Goal: Contribute content: Contribute content

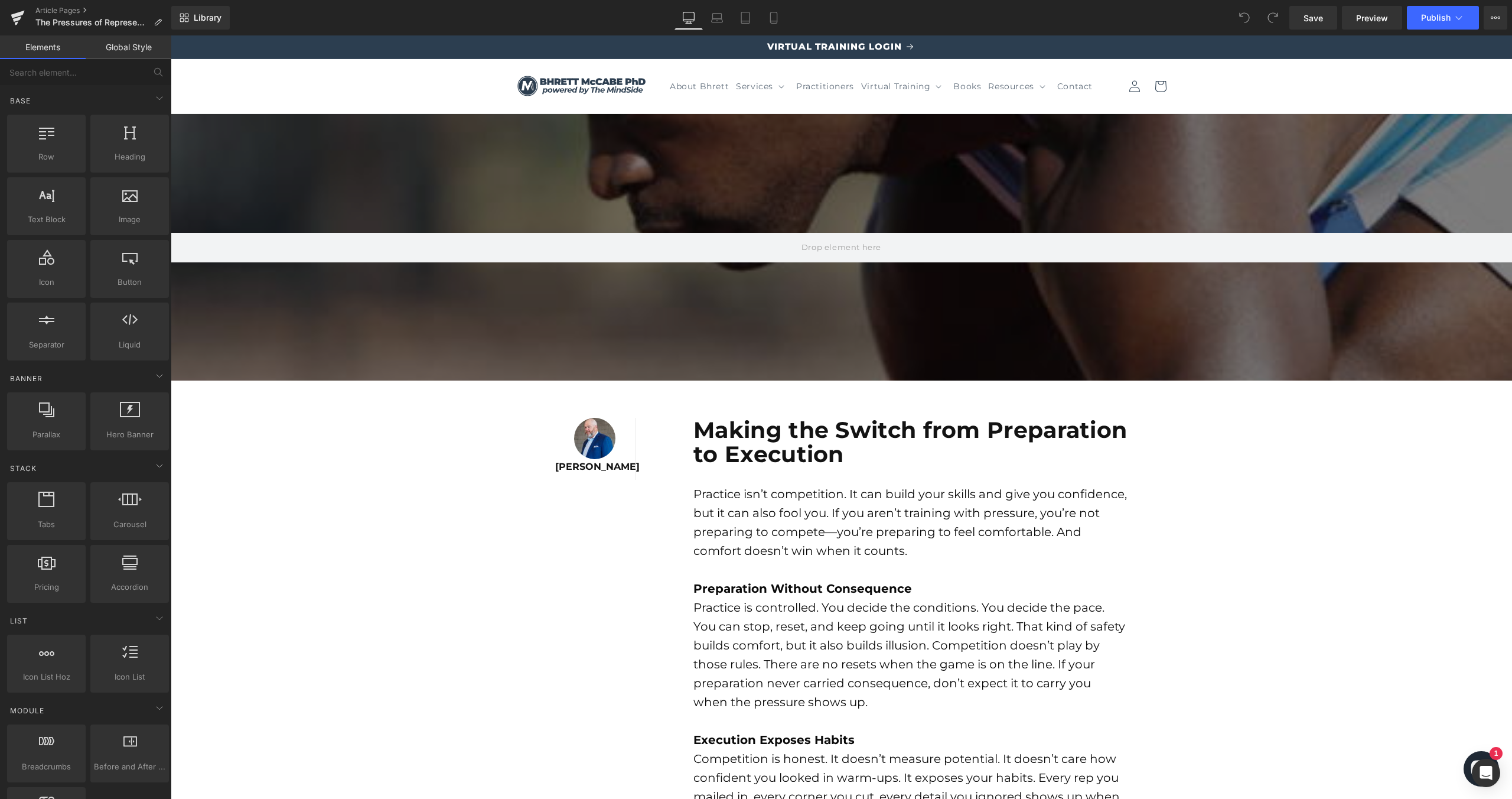
click at [772, 449] on b "Making the Switch from Preparation to Execution" at bounding box center [910, 442] width 433 height 53
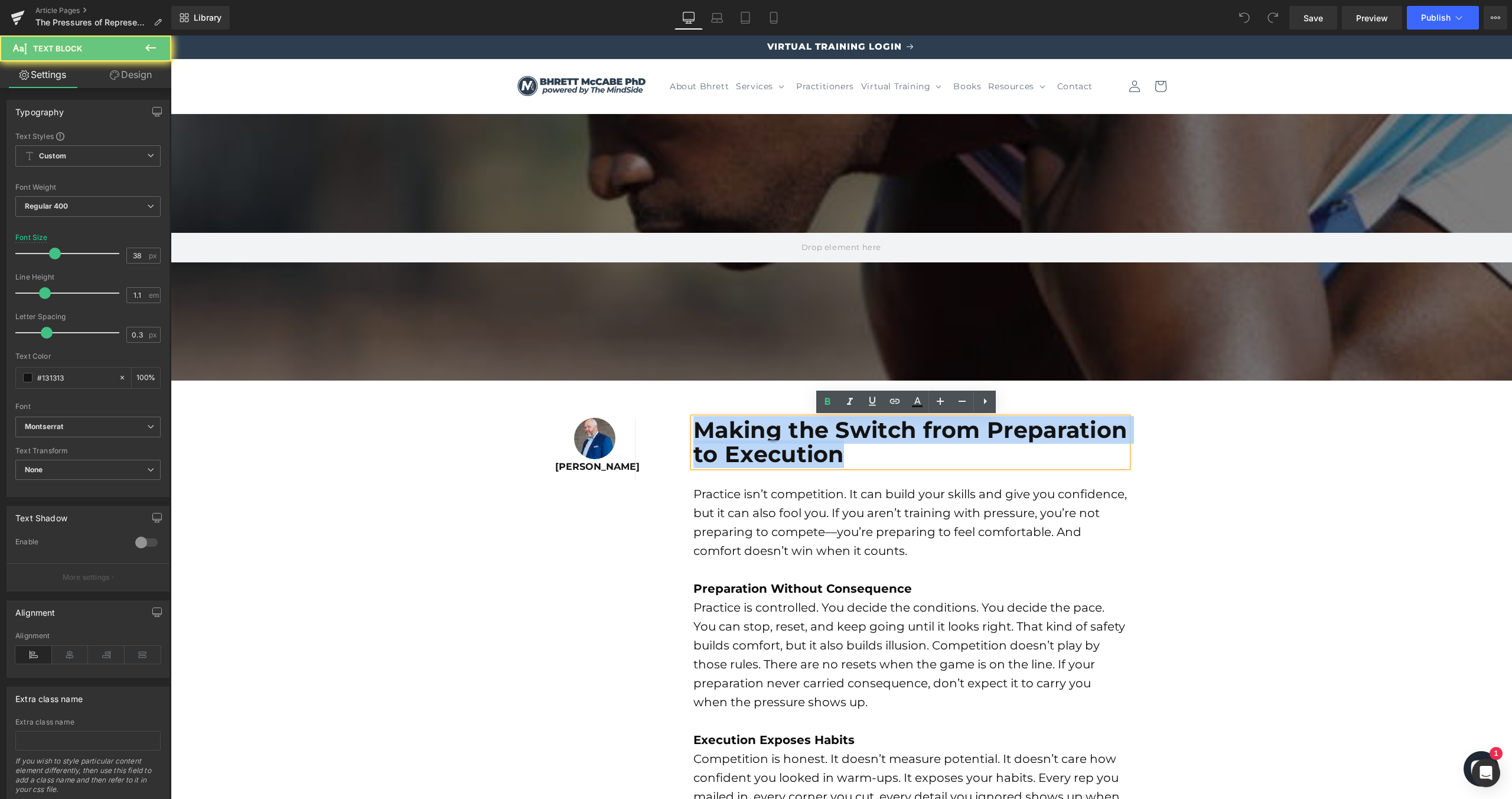
click at [772, 449] on b "Making the Switch from Preparation to Execution" at bounding box center [910, 442] width 433 height 53
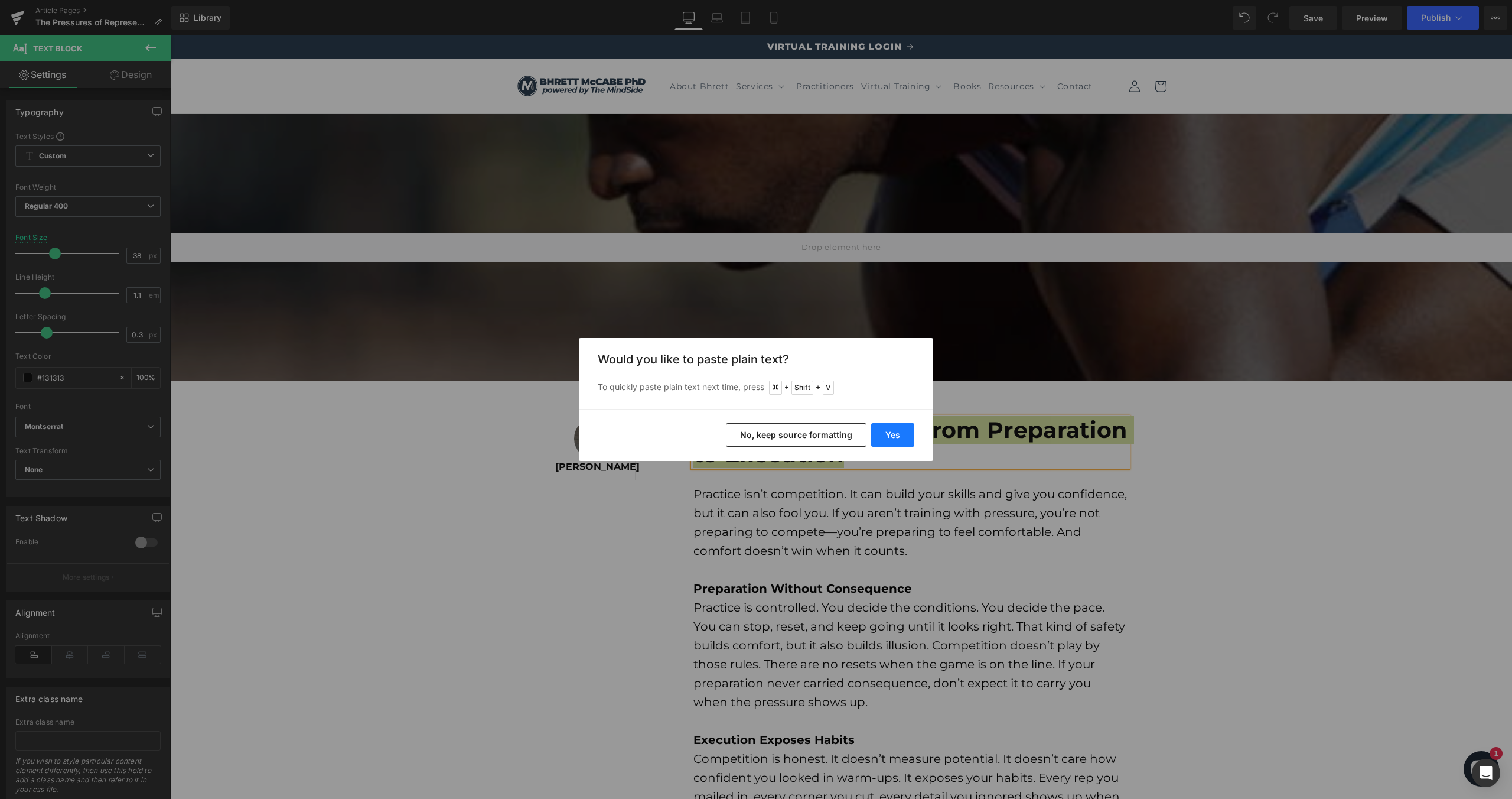
click at [878, 440] on button "Yes" at bounding box center [893, 435] width 43 height 24
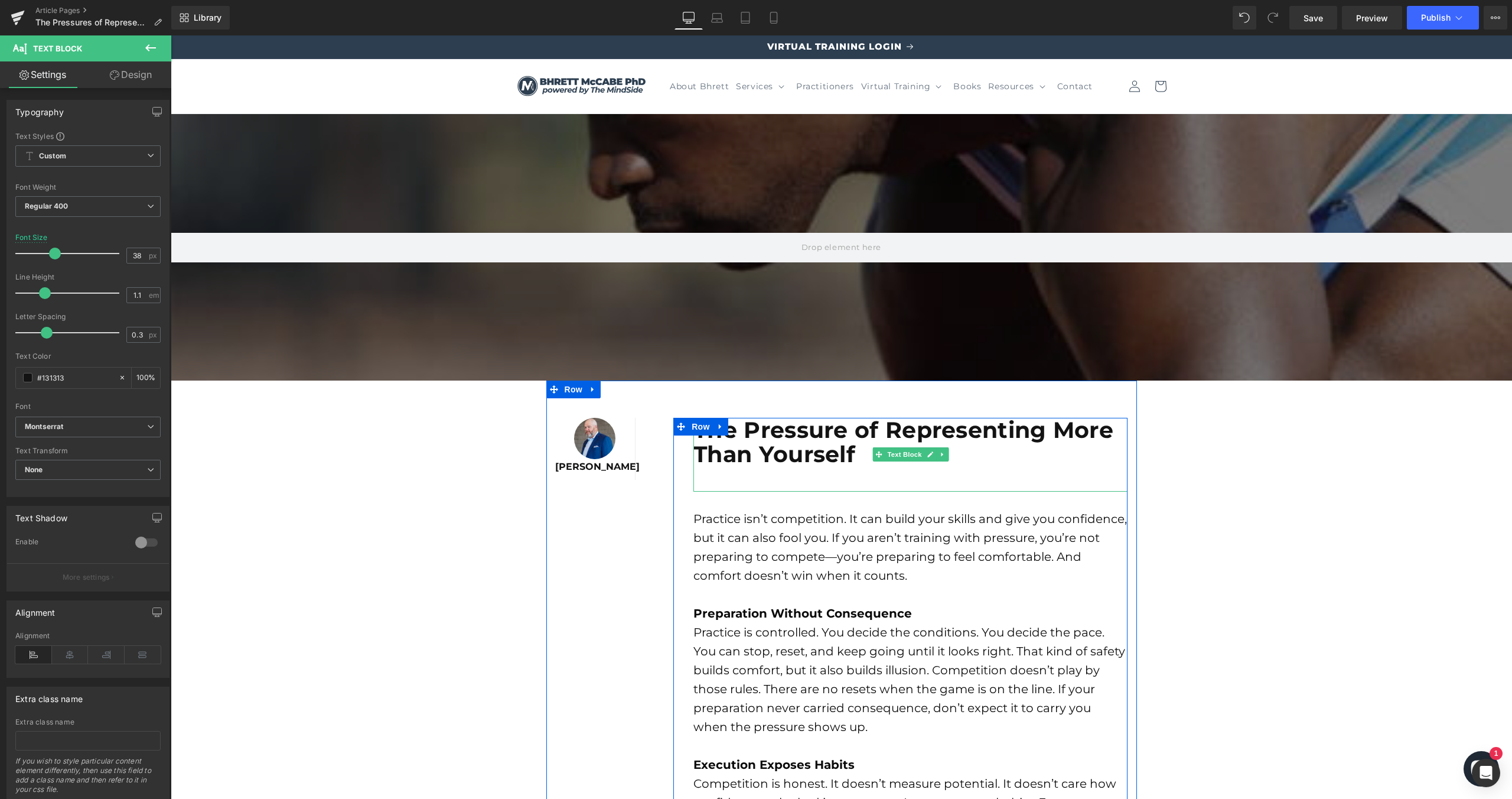
click at [809, 473] on p at bounding box center [910, 479] width 434 height 25
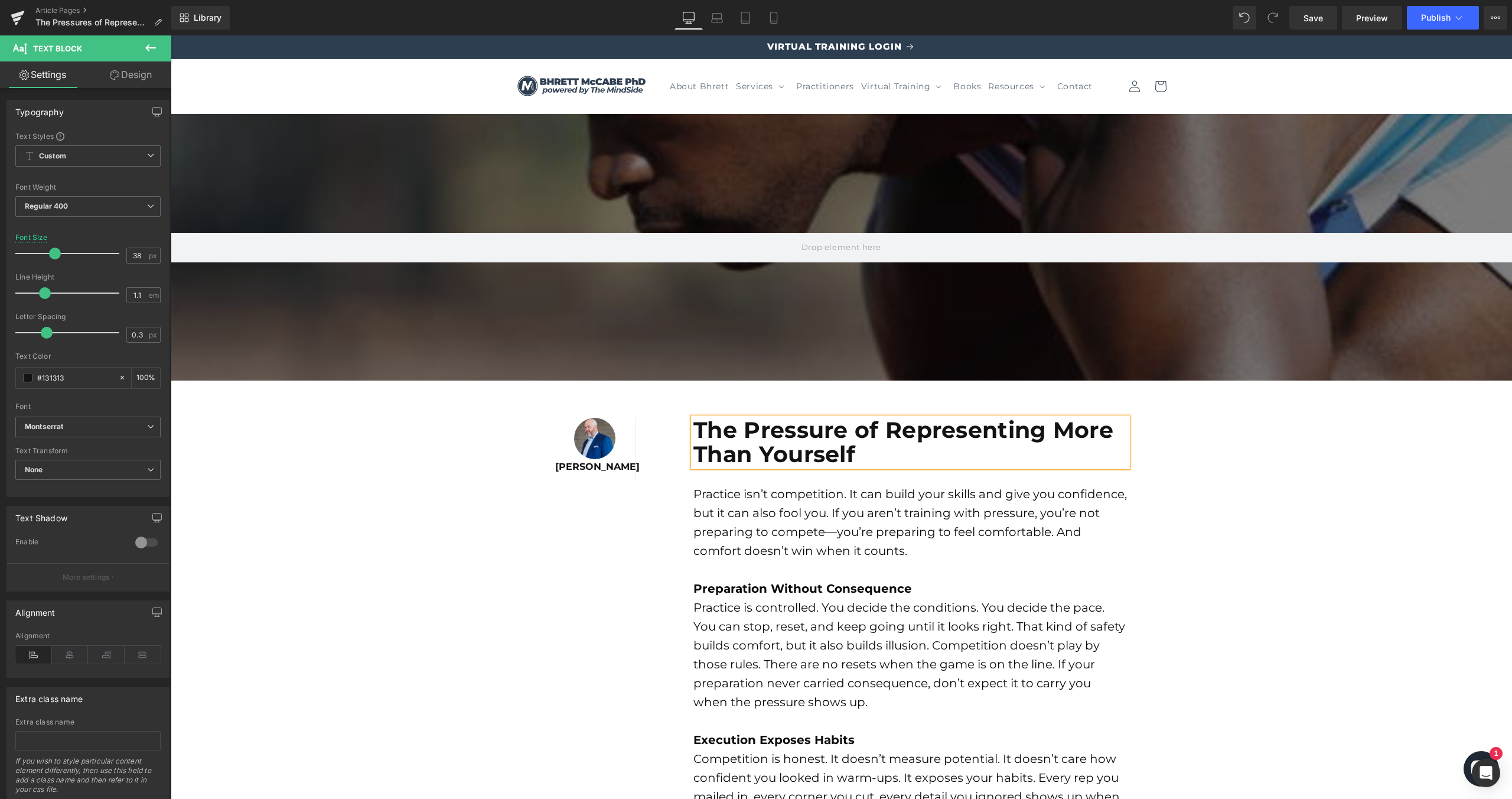
click at [903, 537] on font "Practice isn’t competition. It can build your skills and give you confidence, b…" at bounding box center [910, 522] width 433 height 71
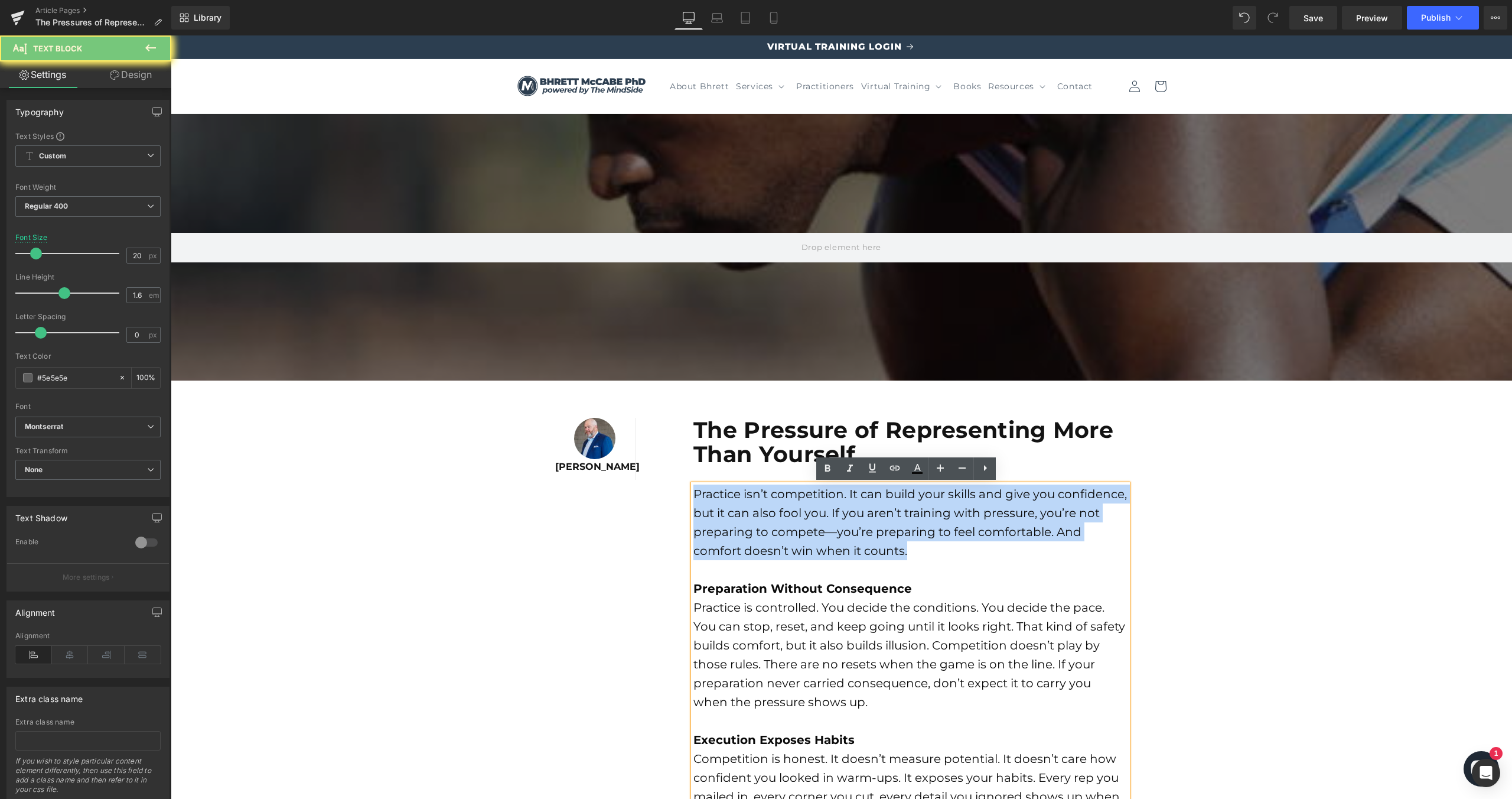
click at [903, 537] on font "Practice isn’t competition. It can build your skills and give you confidence, b…" at bounding box center [910, 522] width 433 height 71
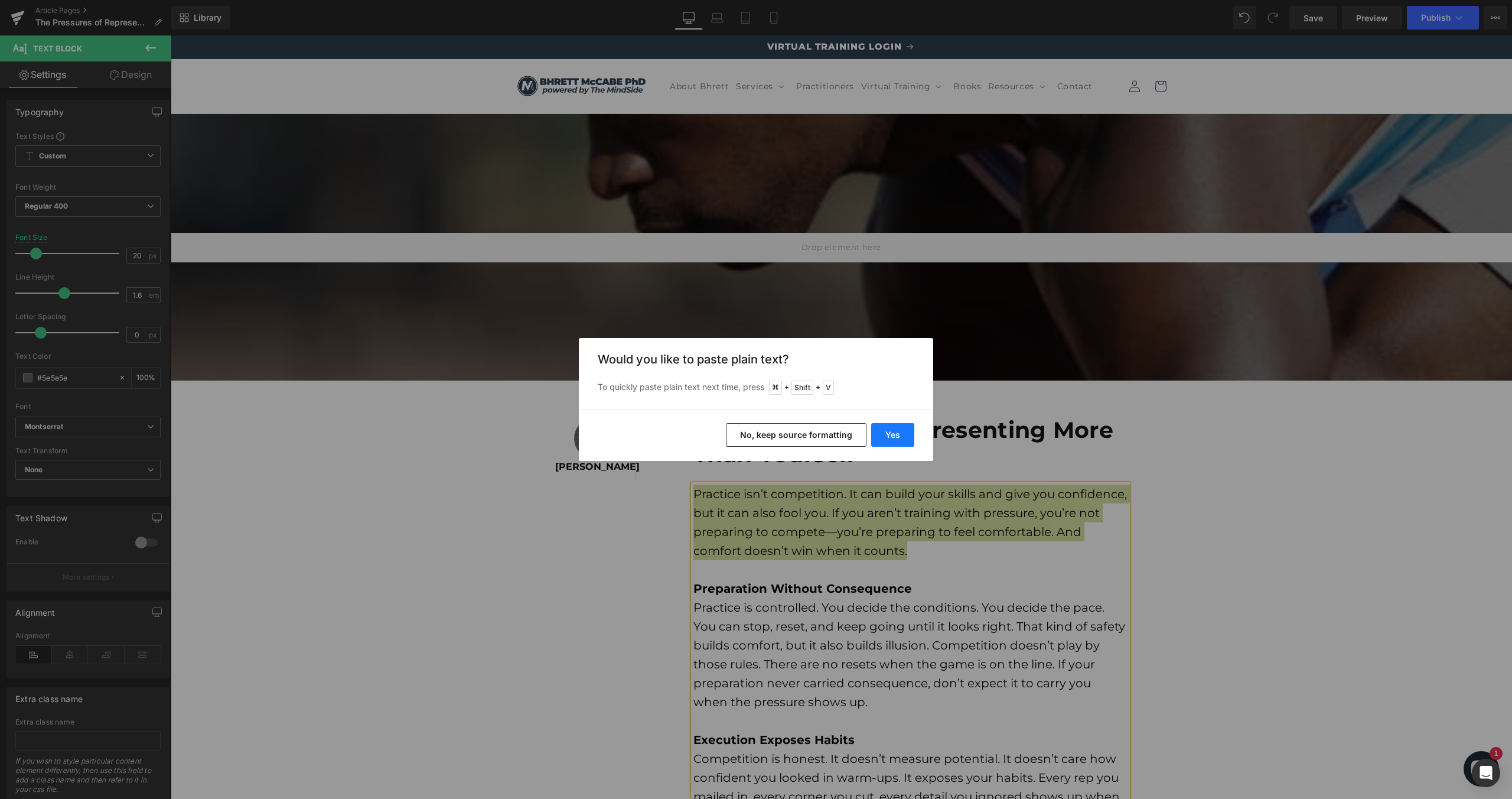
click at [895, 440] on button "Yes" at bounding box center [893, 435] width 43 height 24
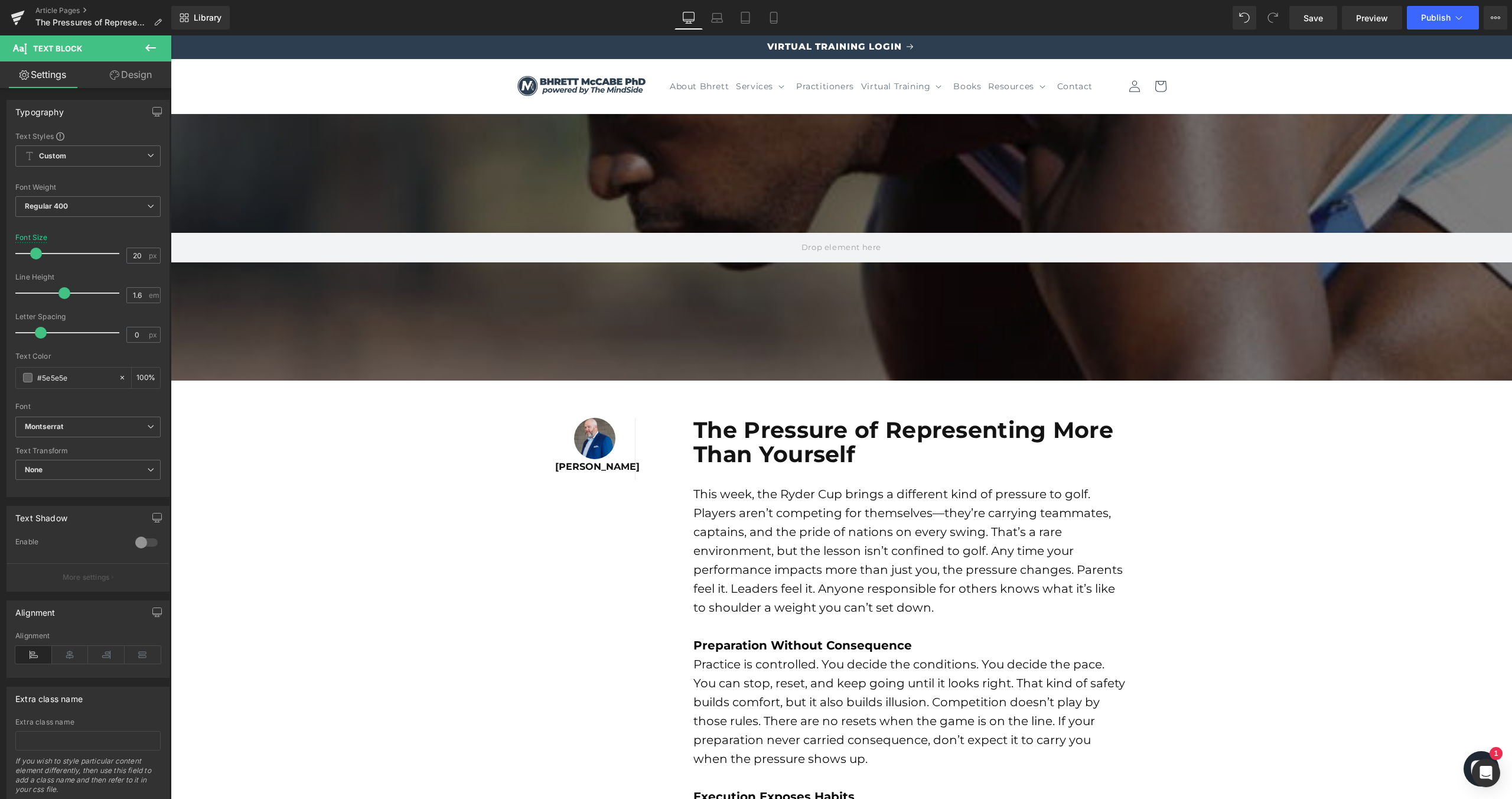
click at [845, 643] on b "Preparation Without Consequence" at bounding box center [802, 645] width 219 height 14
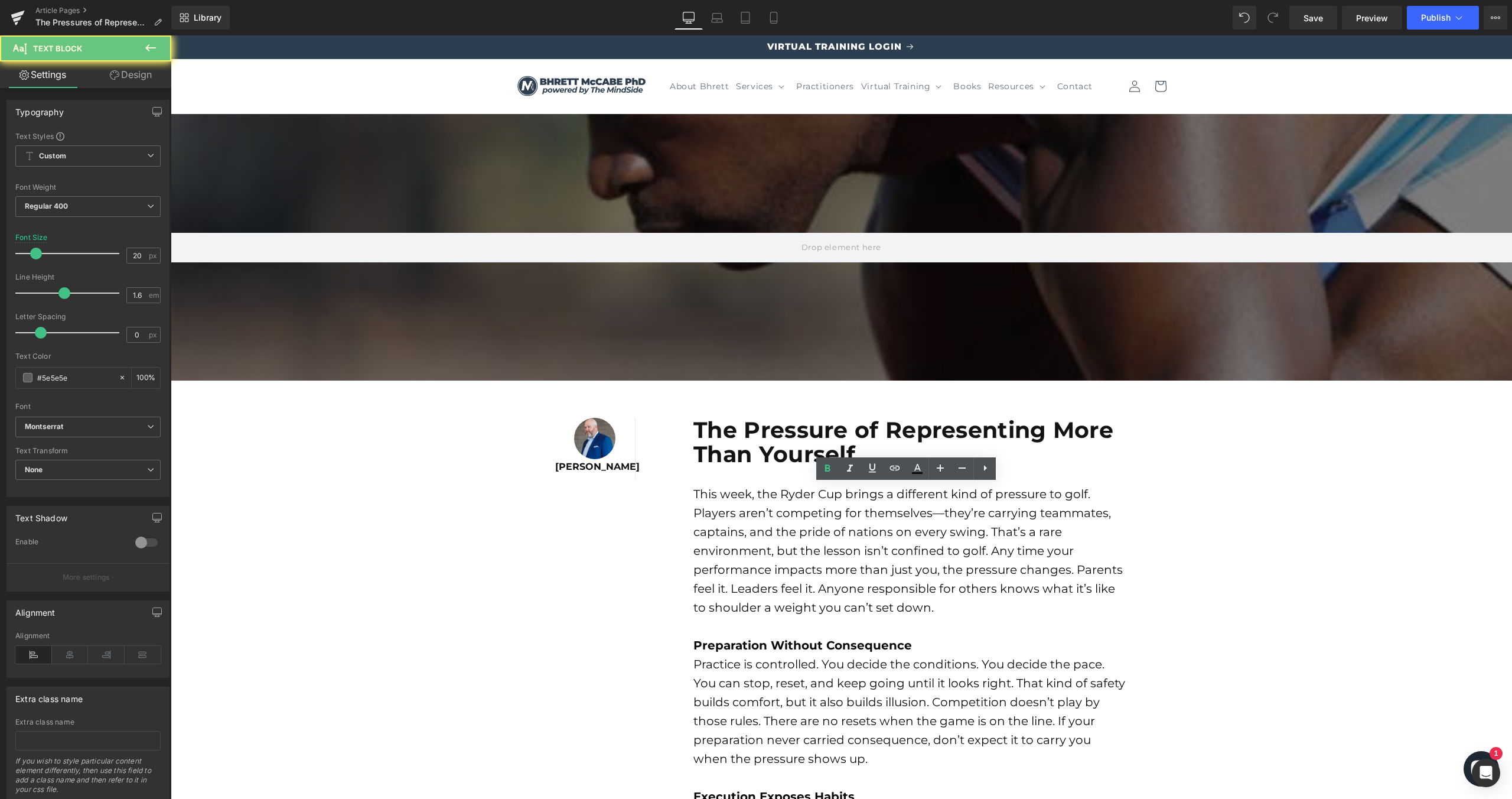
click at [845, 643] on b "Preparation Without Consequence" at bounding box center [802, 645] width 219 height 14
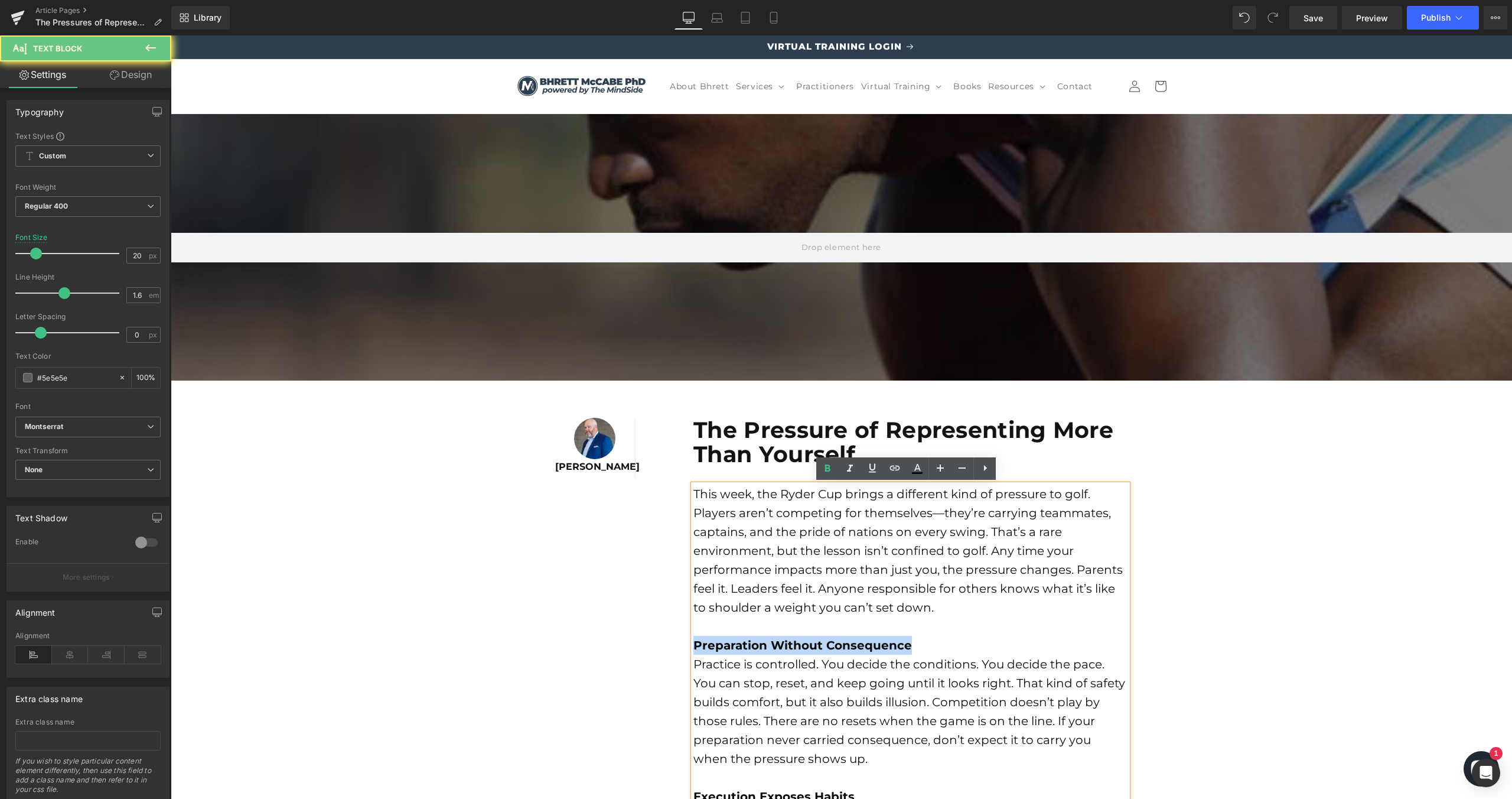
click at [845, 643] on b "Preparation Without Consequence" at bounding box center [802, 645] width 219 height 14
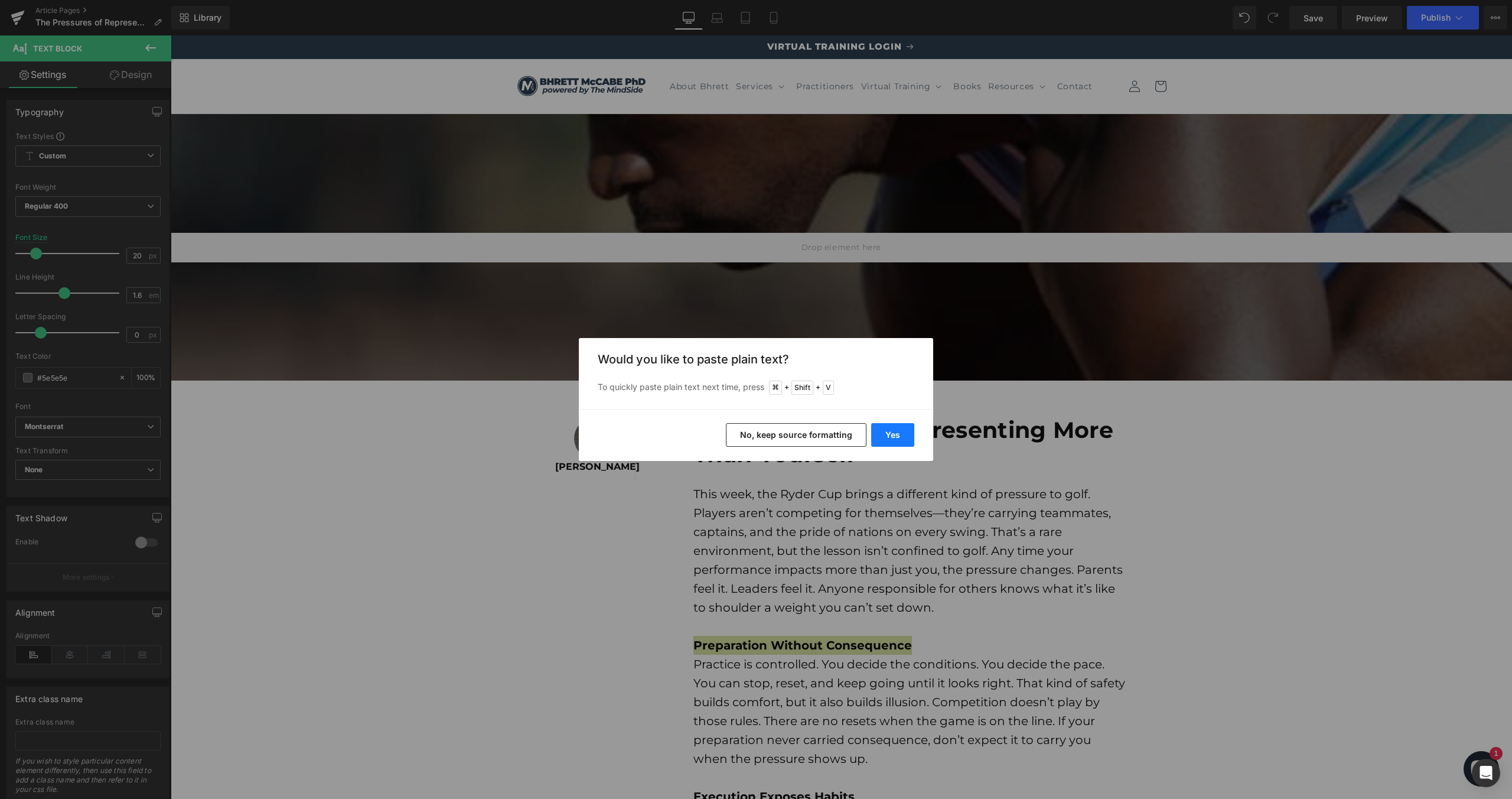
click at [896, 439] on button "Yes" at bounding box center [893, 435] width 43 height 24
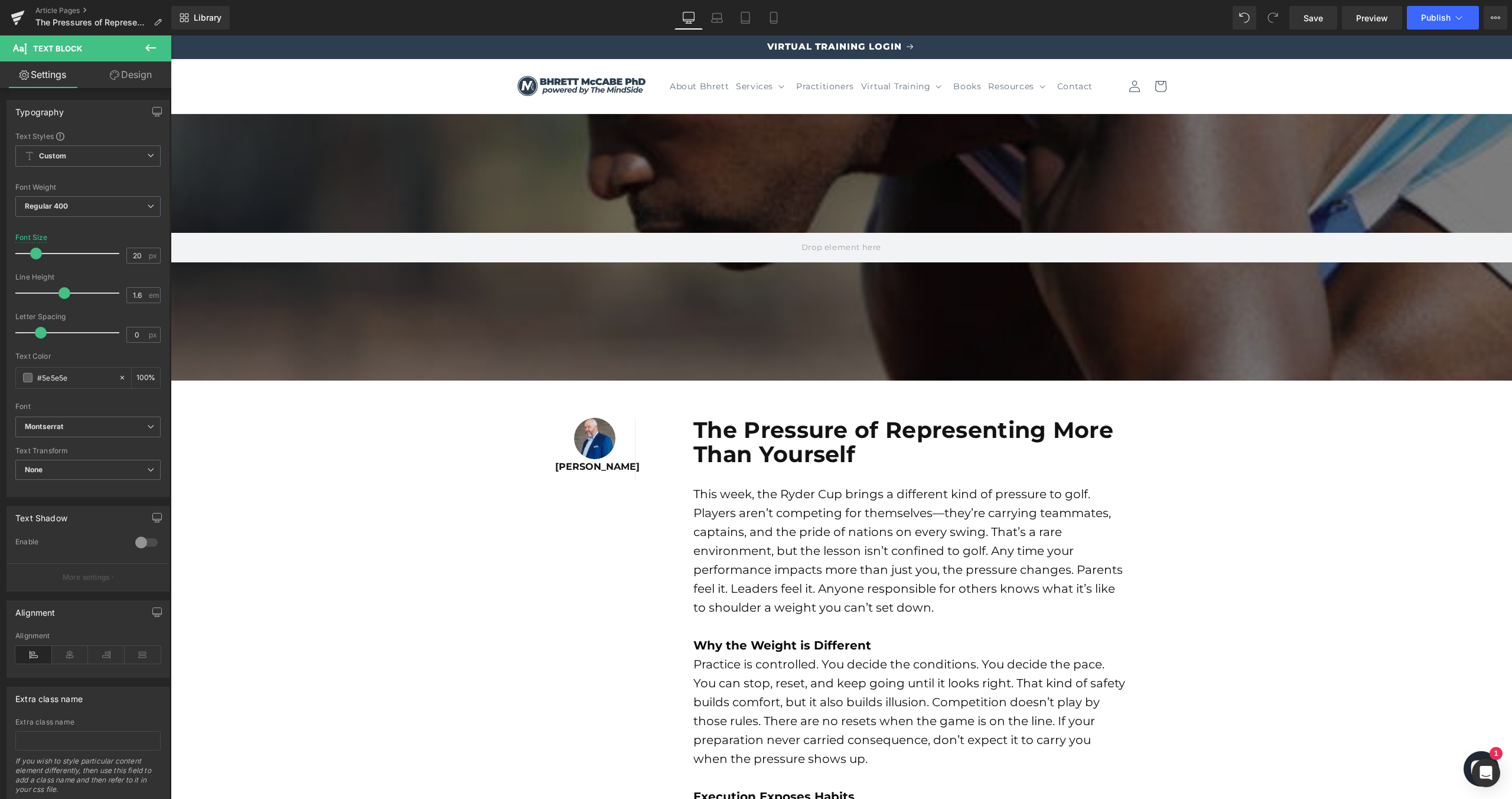
click at [967, 699] on font "Practice is controlled. You decide the conditions. You decide the pace. You can…" at bounding box center [909, 711] width 432 height 109
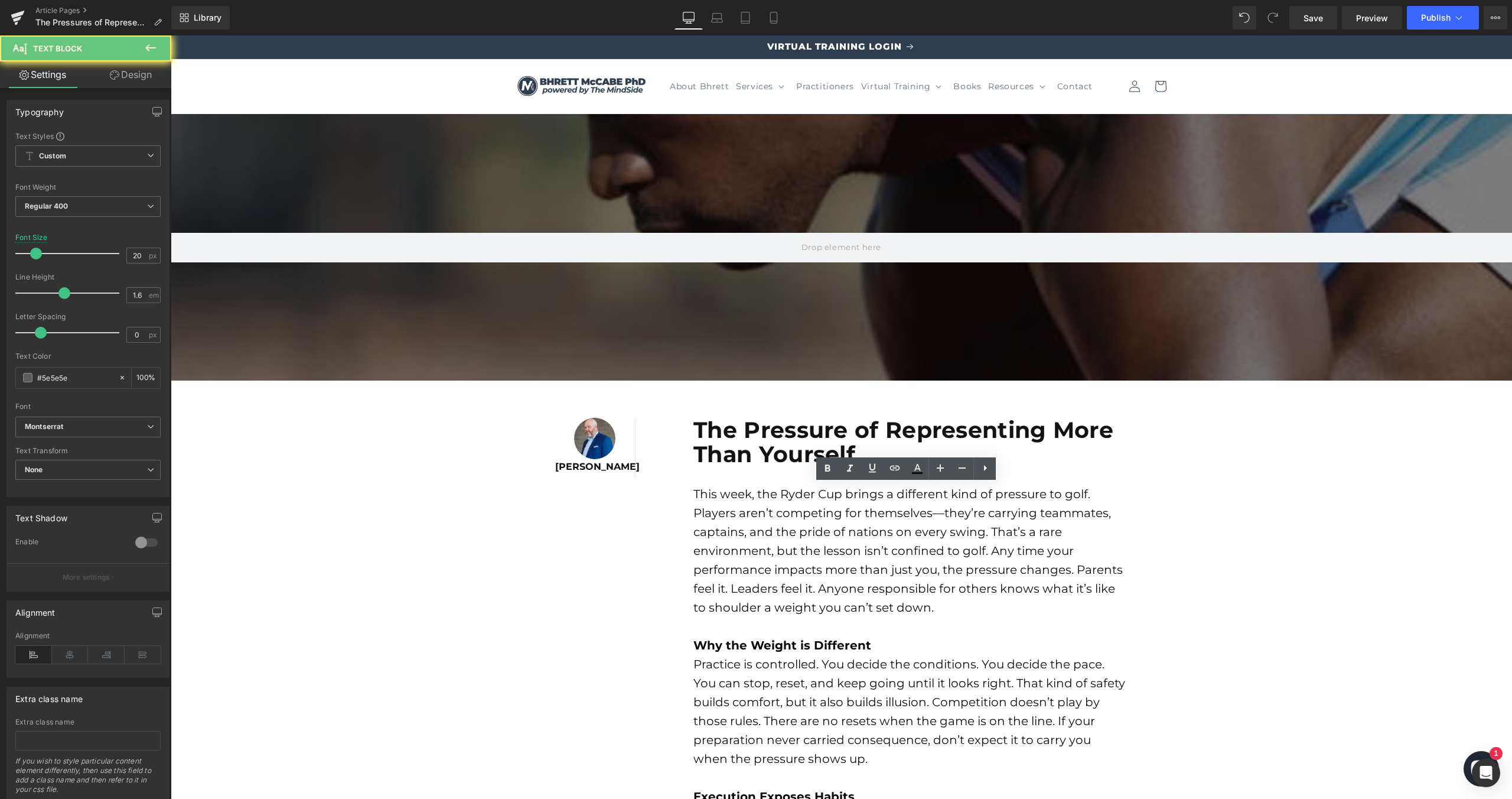
click at [967, 699] on font "Practice is controlled. You decide the conditions. You decide the pace. You can…" at bounding box center [909, 711] width 432 height 109
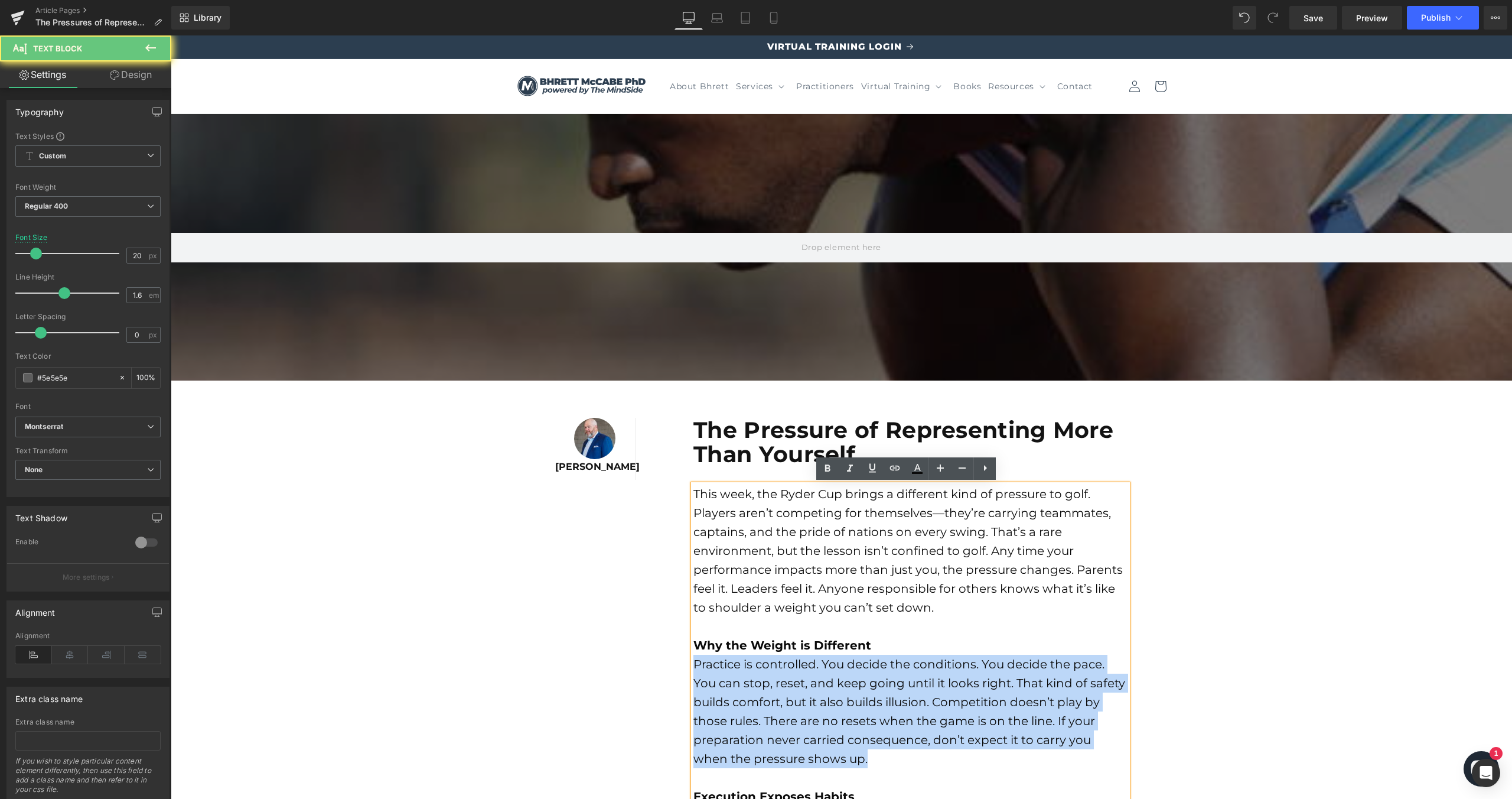
click at [967, 699] on font "Practice is controlled. You decide the conditions. You decide the pace. You can…" at bounding box center [909, 711] width 432 height 109
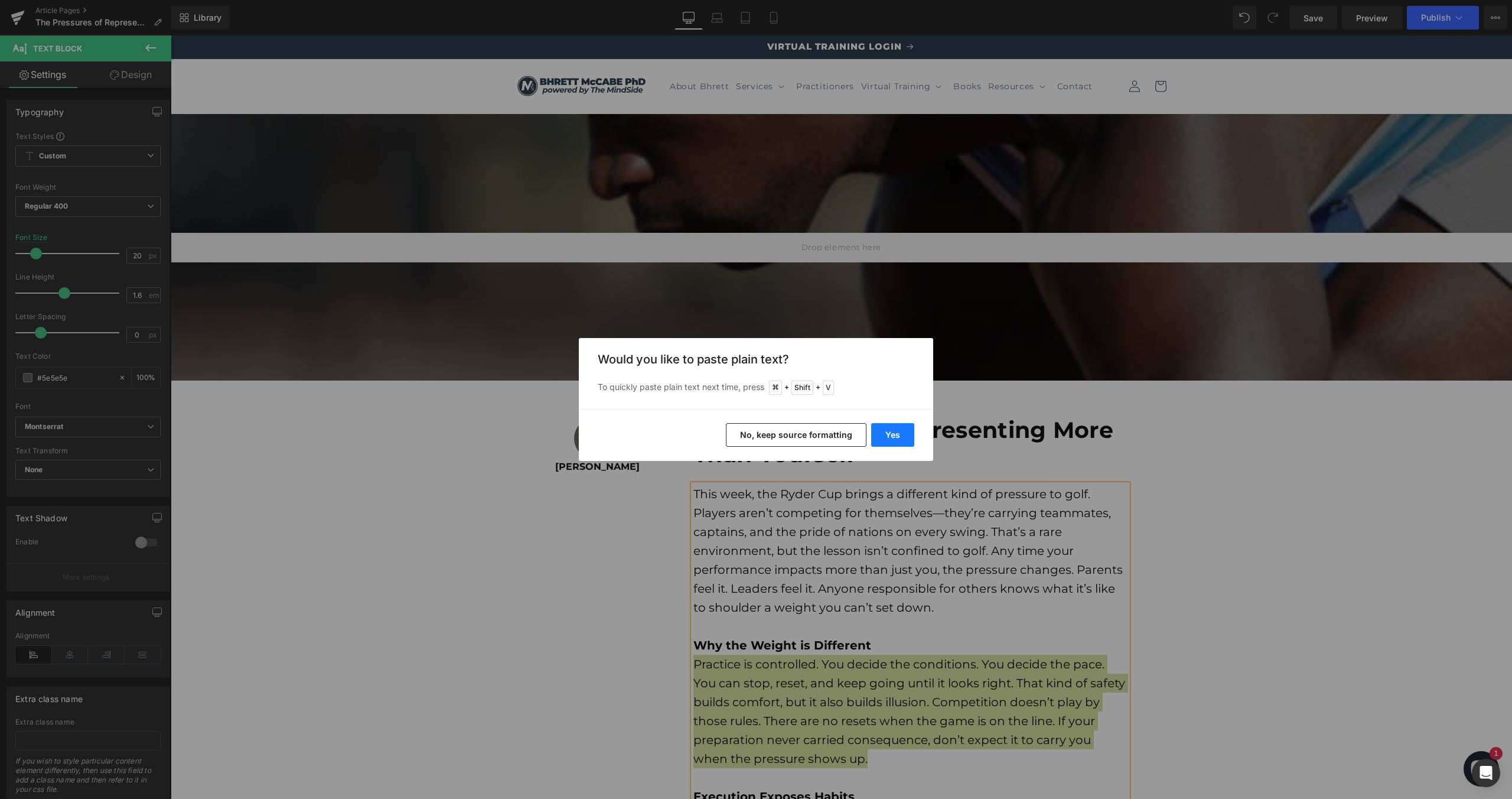
click at [895, 435] on button "Yes" at bounding box center [893, 435] width 43 height 24
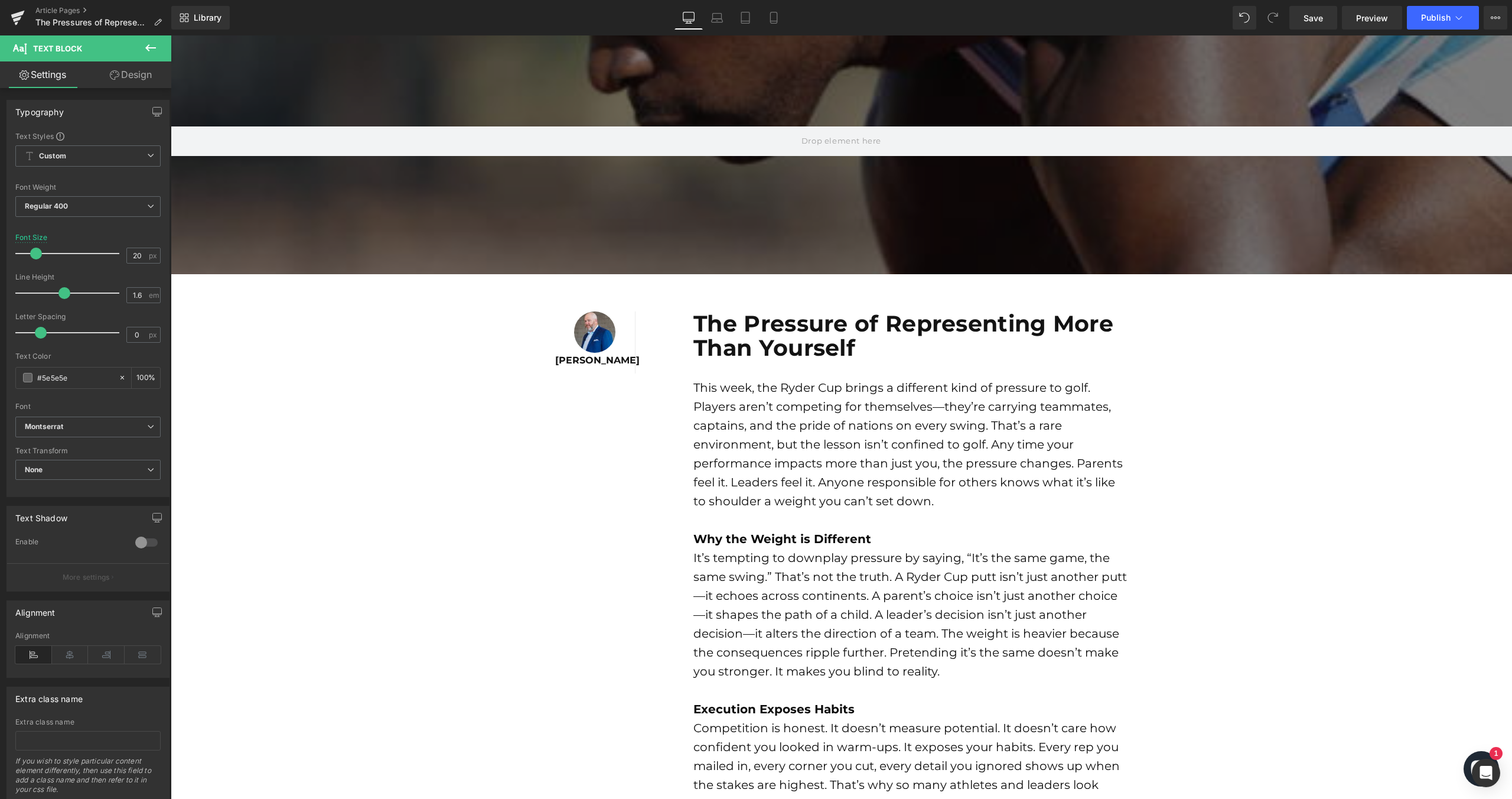
scroll to position [108, 0]
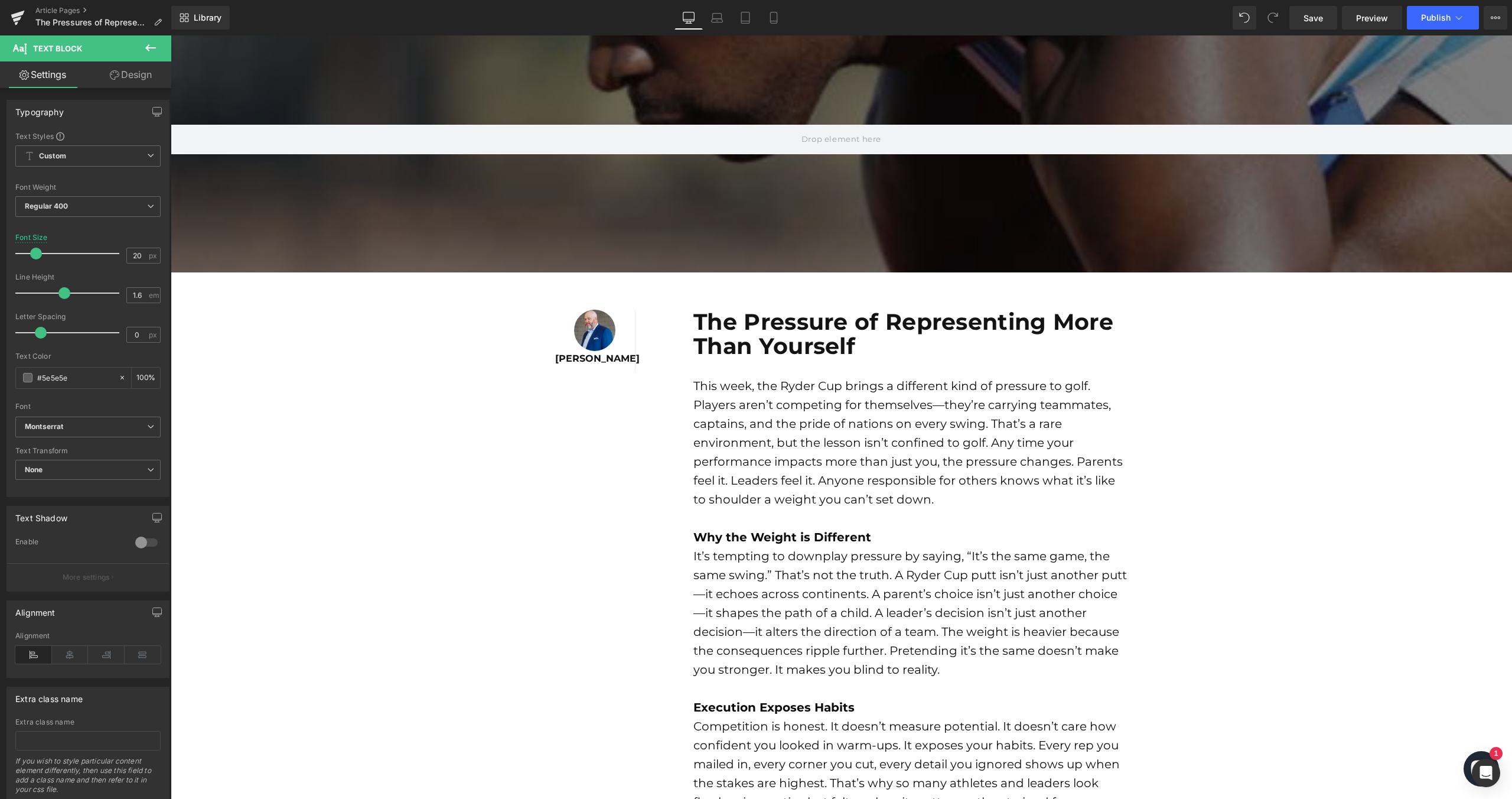
click at [778, 704] on b "Execution Exposes Habits" at bounding box center [774, 707] width 162 height 14
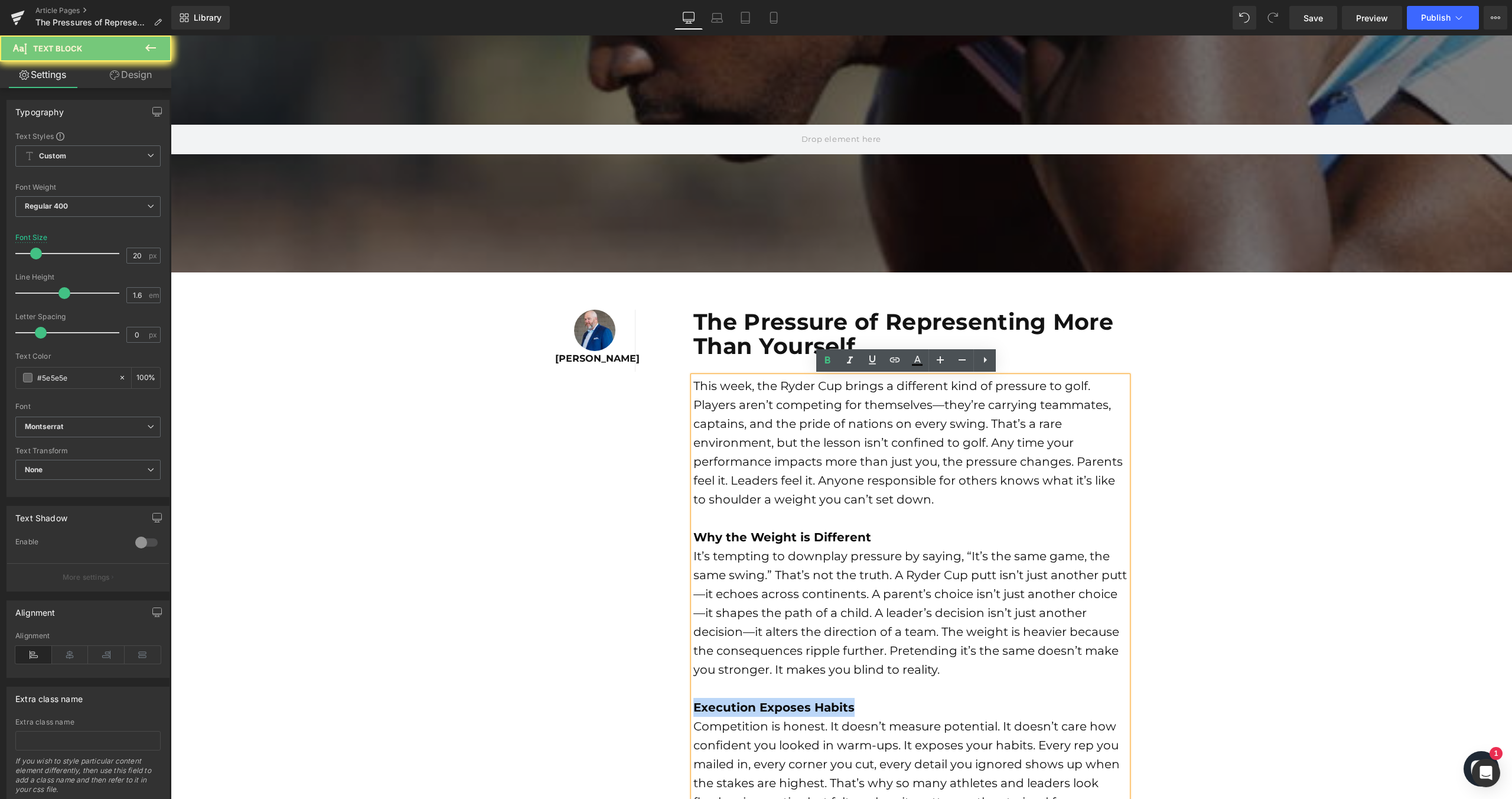
click at [778, 704] on b "Execution Exposes Habits" at bounding box center [774, 707] width 162 height 14
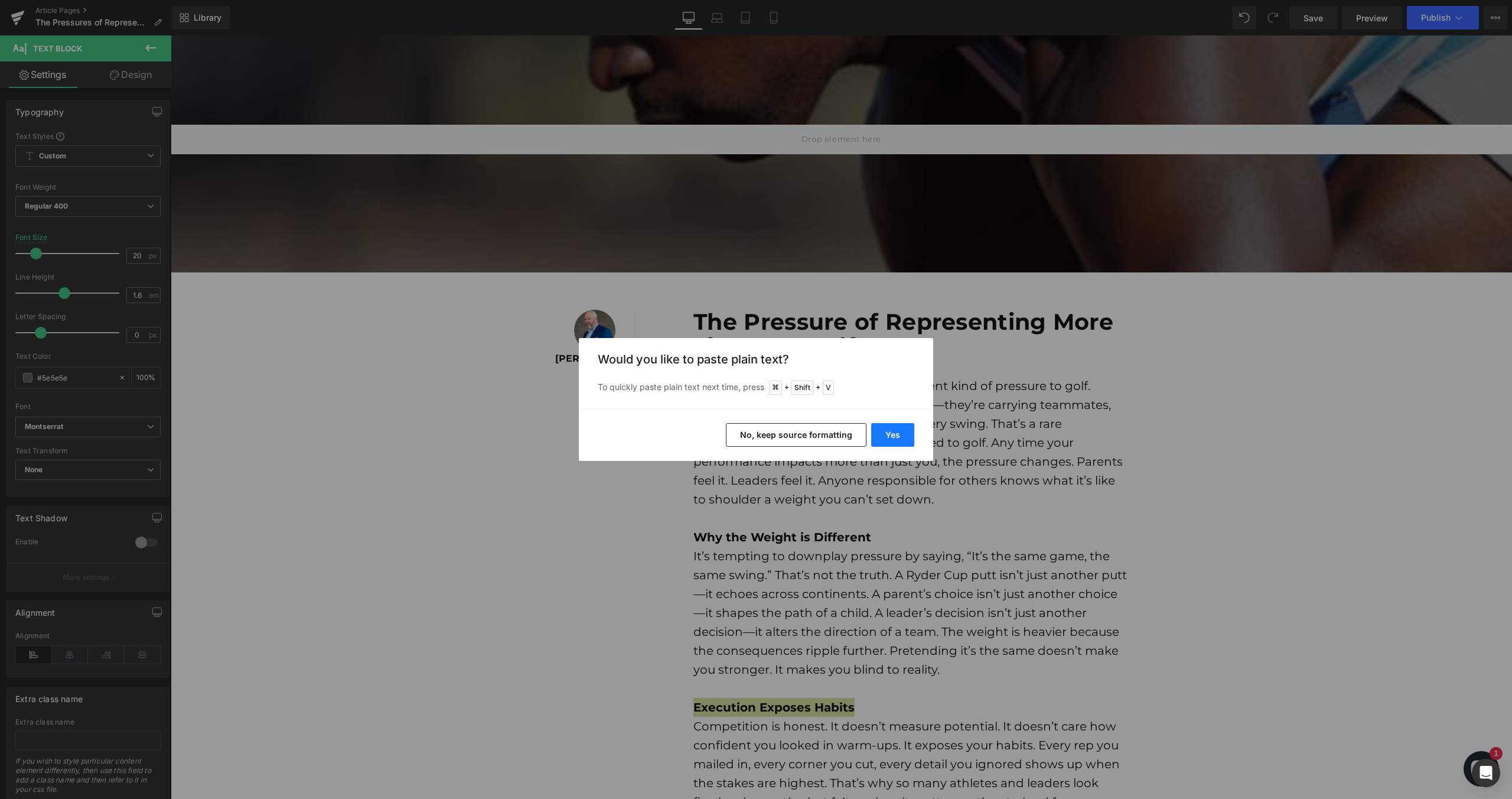
click at [898, 431] on button "Yes" at bounding box center [893, 435] width 43 height 24
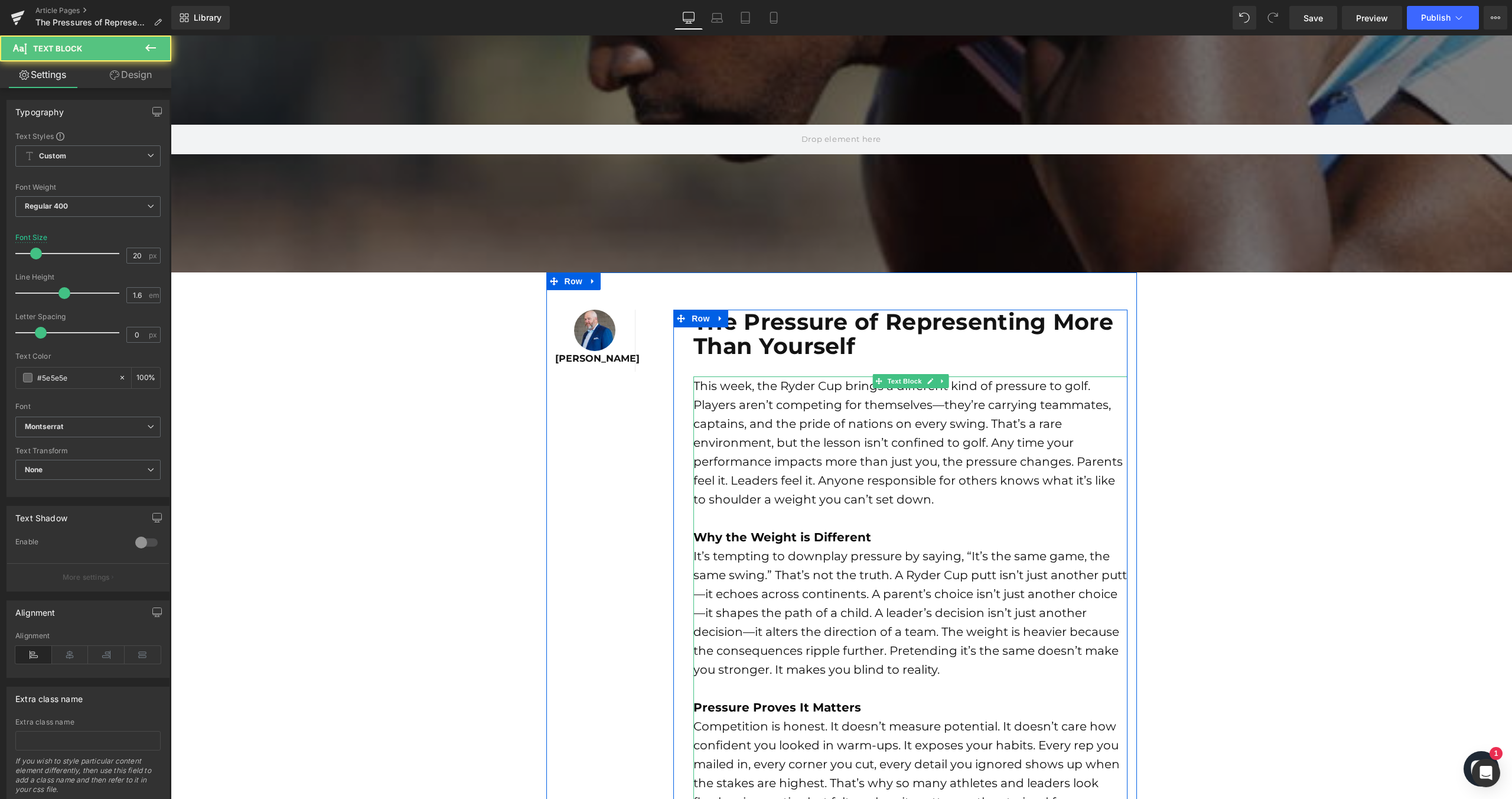
click at [703, 598] on font "It’s tempting to downplay pressure by saying, “It’s the same game, the same swi…" at bounding box center [910, 613] width 433 height 128
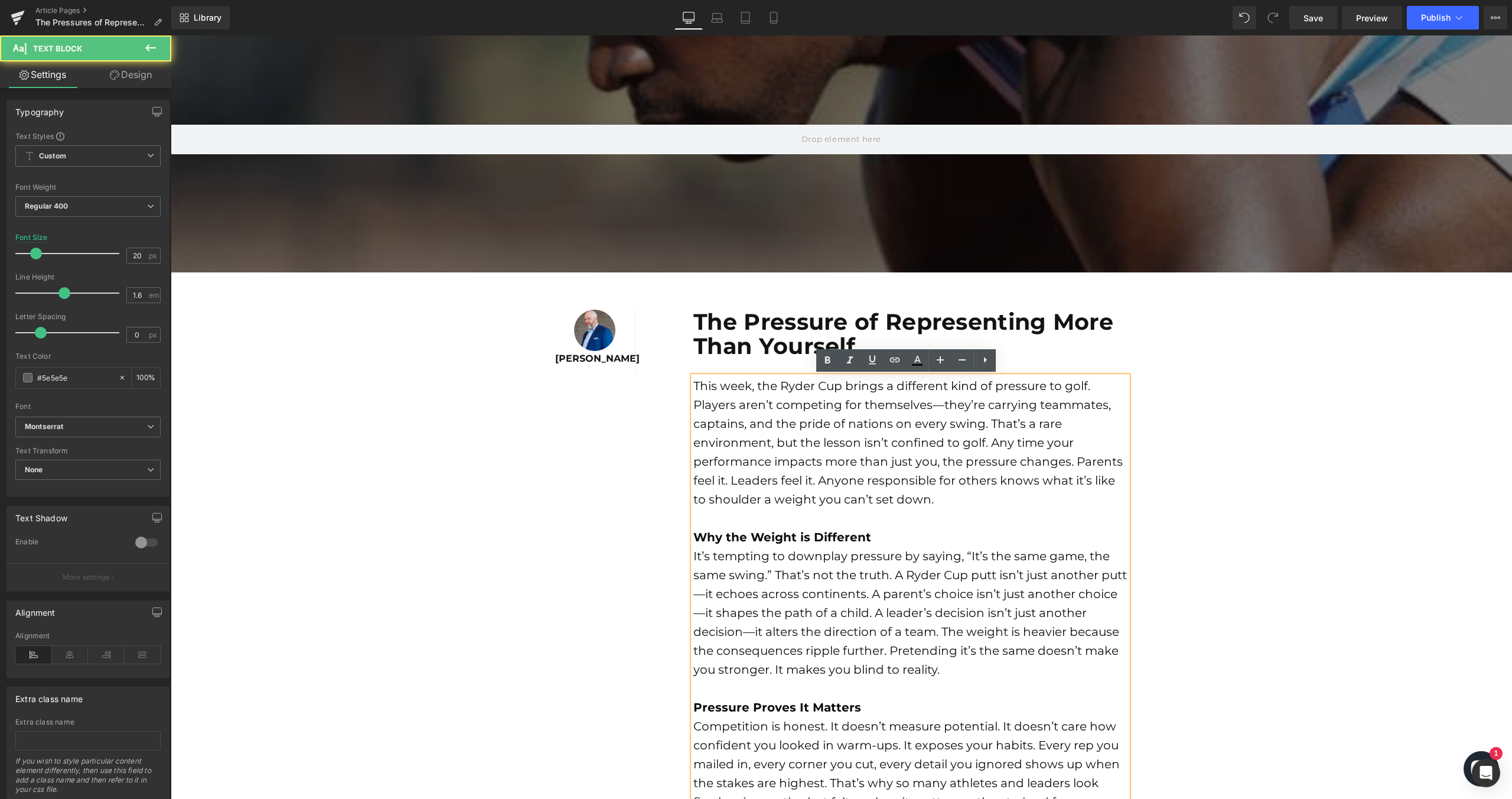
click at [700, 598] on font "It’s tempting to downplay pressure by saying, “It’s the same game, the same swi…" at bounding box center [910, 613] width 433 height 128
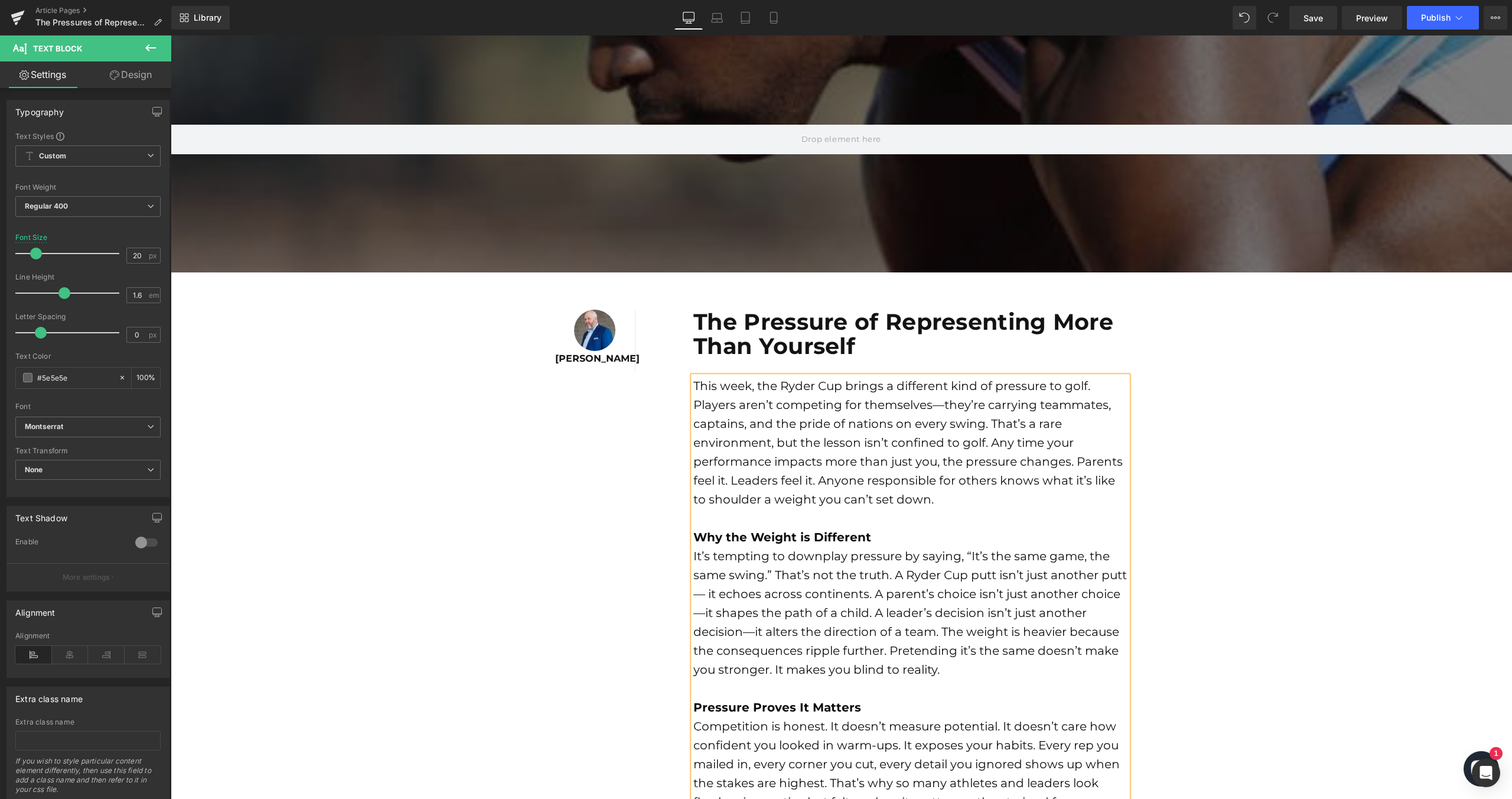
click at [701, 616] on font "It’s tempting to downplay pressure by saying, “It’s the same game, the same swi…" at bounding box center [910, 613] width 433 height 128
click at [738, 635] on font "It’s tempting to downplay pressure by saying, “It’s the same game, the same swi…" at bounding box center [910, 613] width 433 height 128
click at [754, 633] on font "It’s tempting to downplay pressure by saying, “It’s the same game, the same swi…" at bounding box center [910, 613] width 433 height 128
click at [693, 615] on font "It’s tempting to downplay pressure by saying, “It’s the same game, the same swi…" at bounding box center [910, 613] width 433 height 128
click at [693, 592] on font "It’s tempting to downplay pressure by saying, “It’s the same game, the same swi…" at bounding box center [910, 613] width 433 height 128
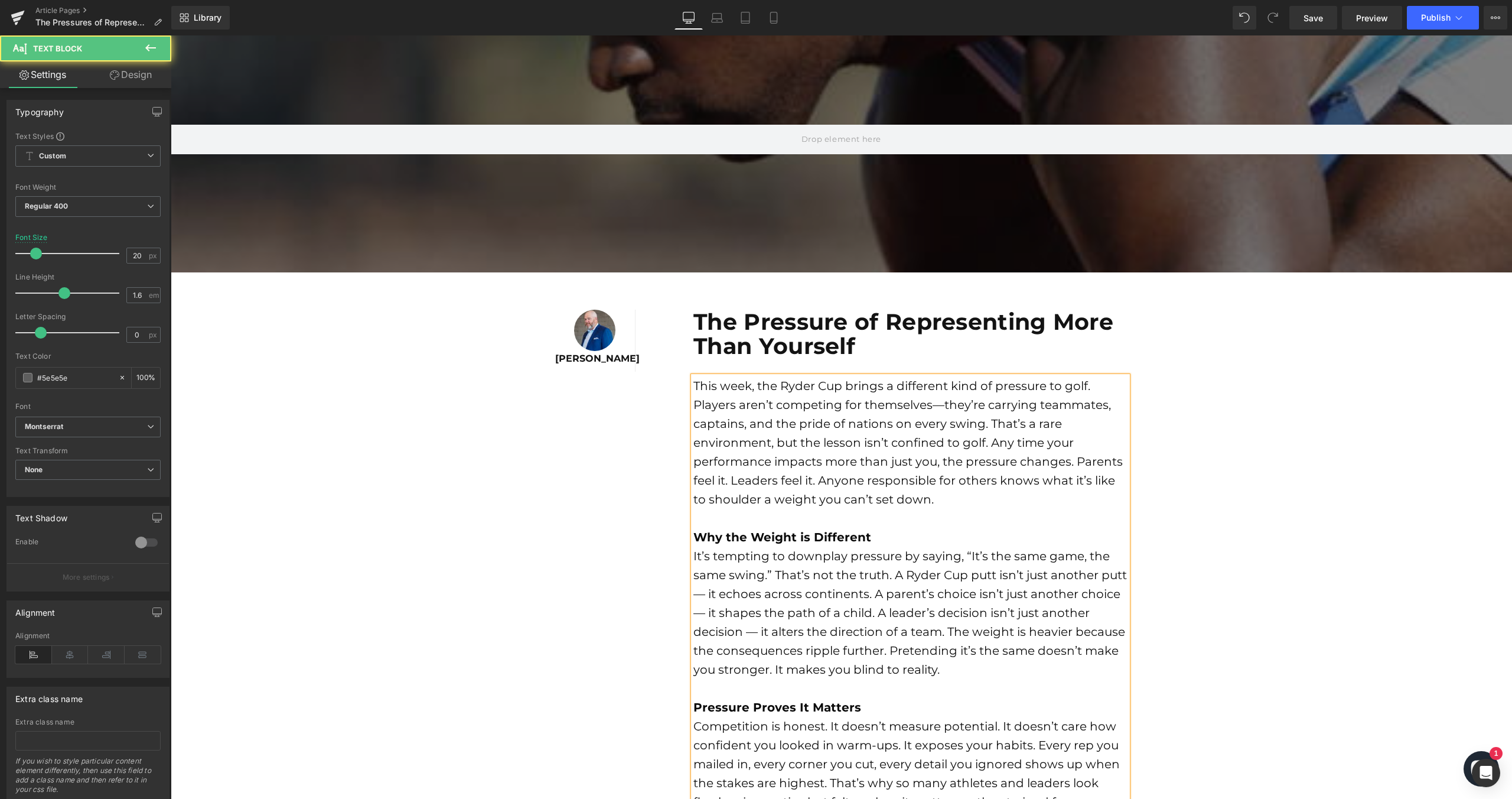
click at [782, 656] on font "It’s tempting to downplay pressure by saying, “It’s the same game, the same swi…" at bounding box center [910, 613] width 433 height 128
click at [926, 405] on font "This week, the Ryder Cup brings a different kind of pressure to golf. Players a…" at bounding box center [908, 443] width 429 height 128
click at [941, 405] on font "This week, the Ryder Cup brings a different kind of pressure to golf. Players a…" at bounding box center [908, 443] width 429 height 128
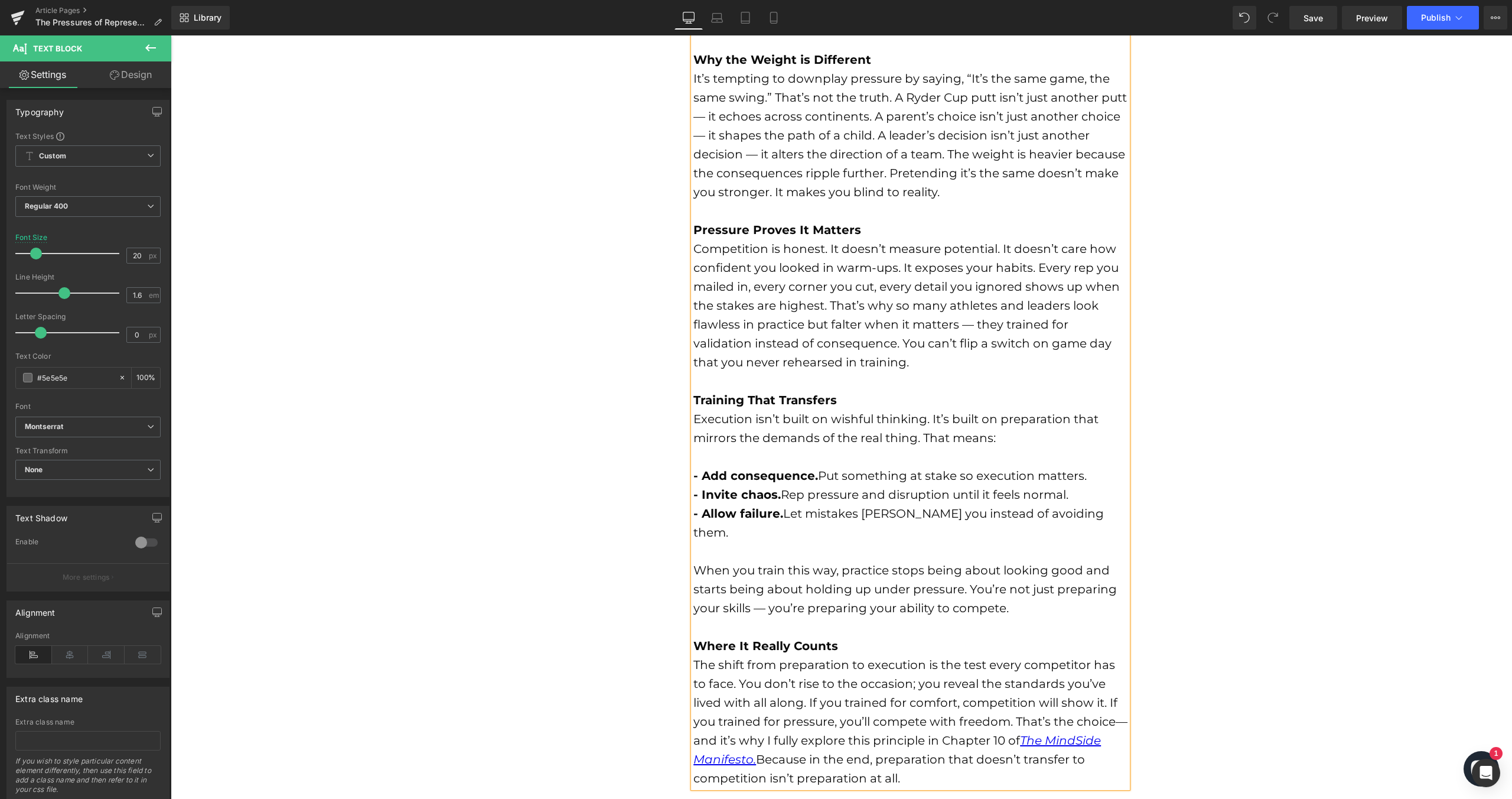
scroll to position [587, 0]
click at [800, 350] on div "Competition is honest. It doesn’t measure potential. It doesn’t care how confid…" at bounding box center [910, 303] width 434 height 132
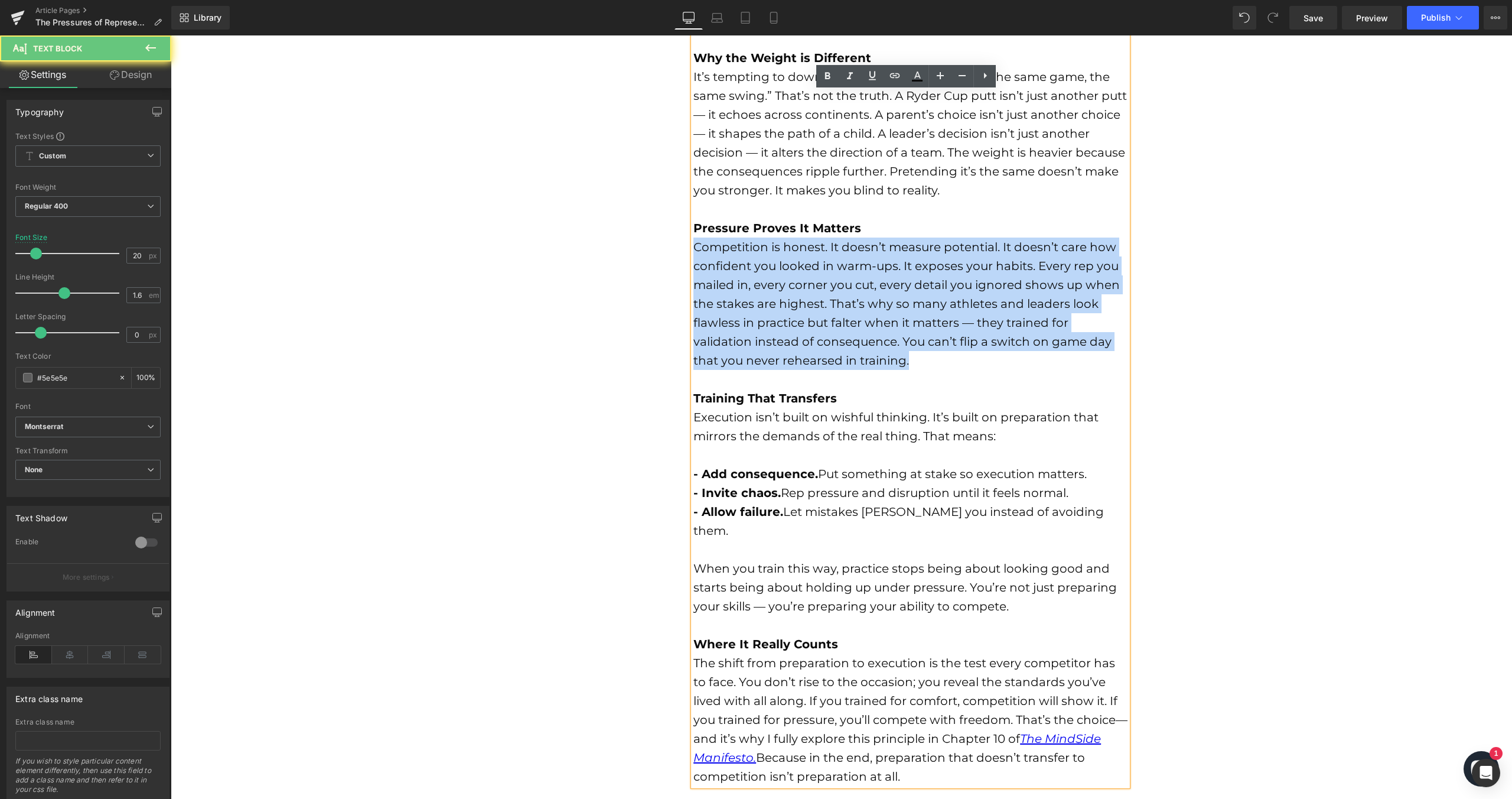
click at [800, 350] on div "Competition is honest. It doesn’t measure potential. It doesn’t care how confid…" at bounding box center [910, 303] width 434 height 132
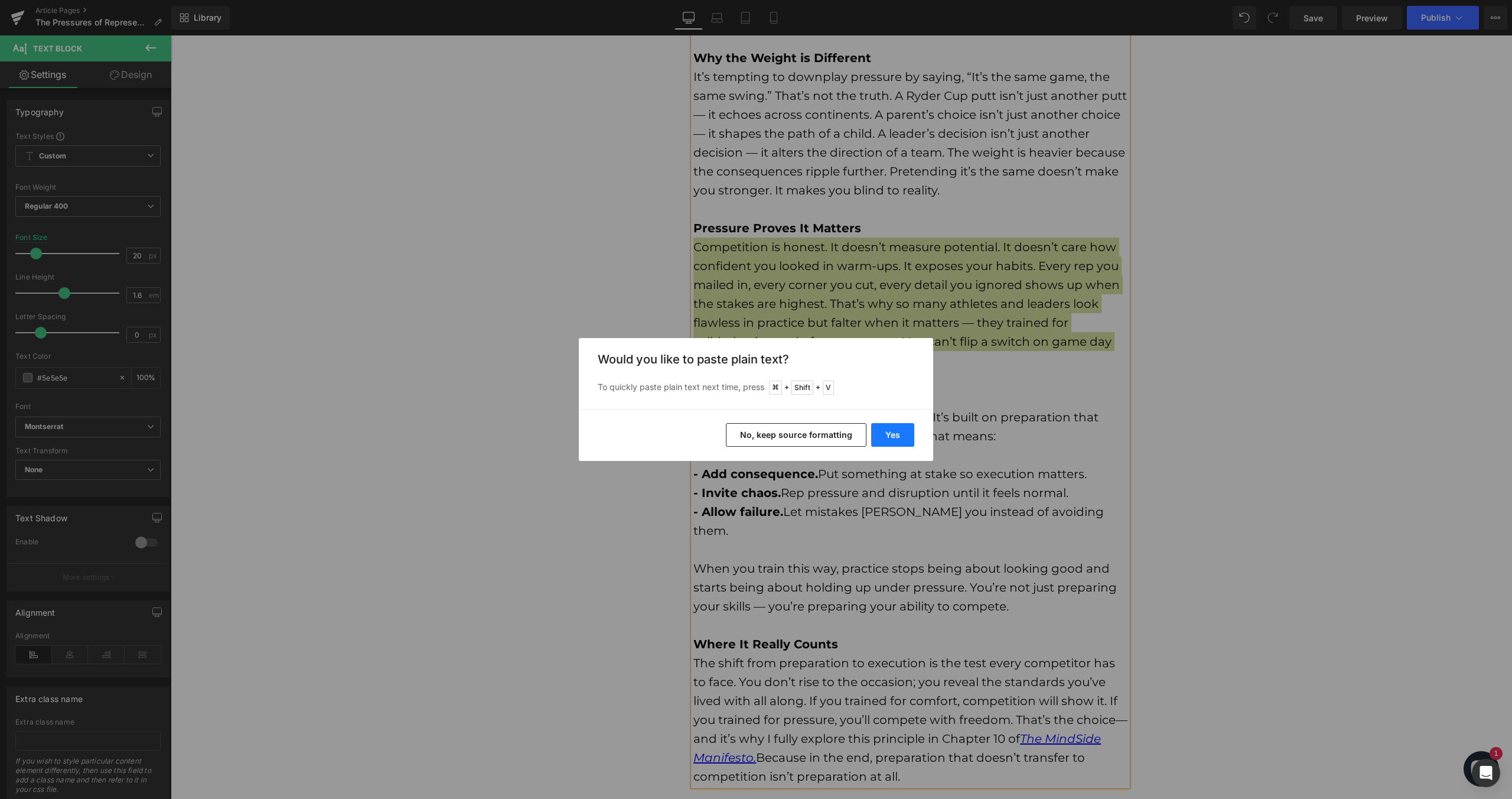
click at [890, 429] on button "Yes" at bounding box center [893, 435] width 43 height 24
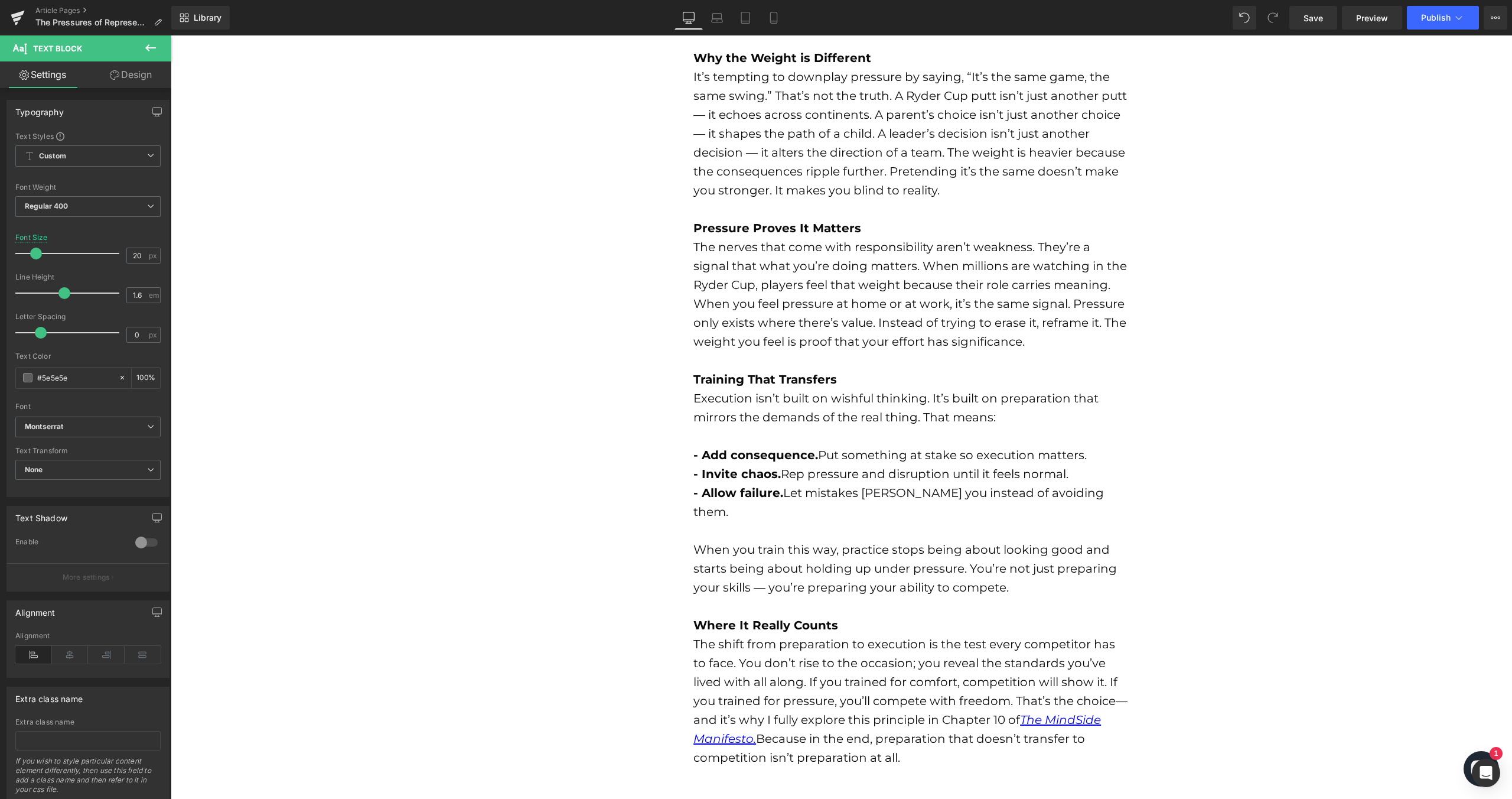
click at [823, 376] on b "Training That Transfers" at bounding box center [765, 379] width 144 height 14
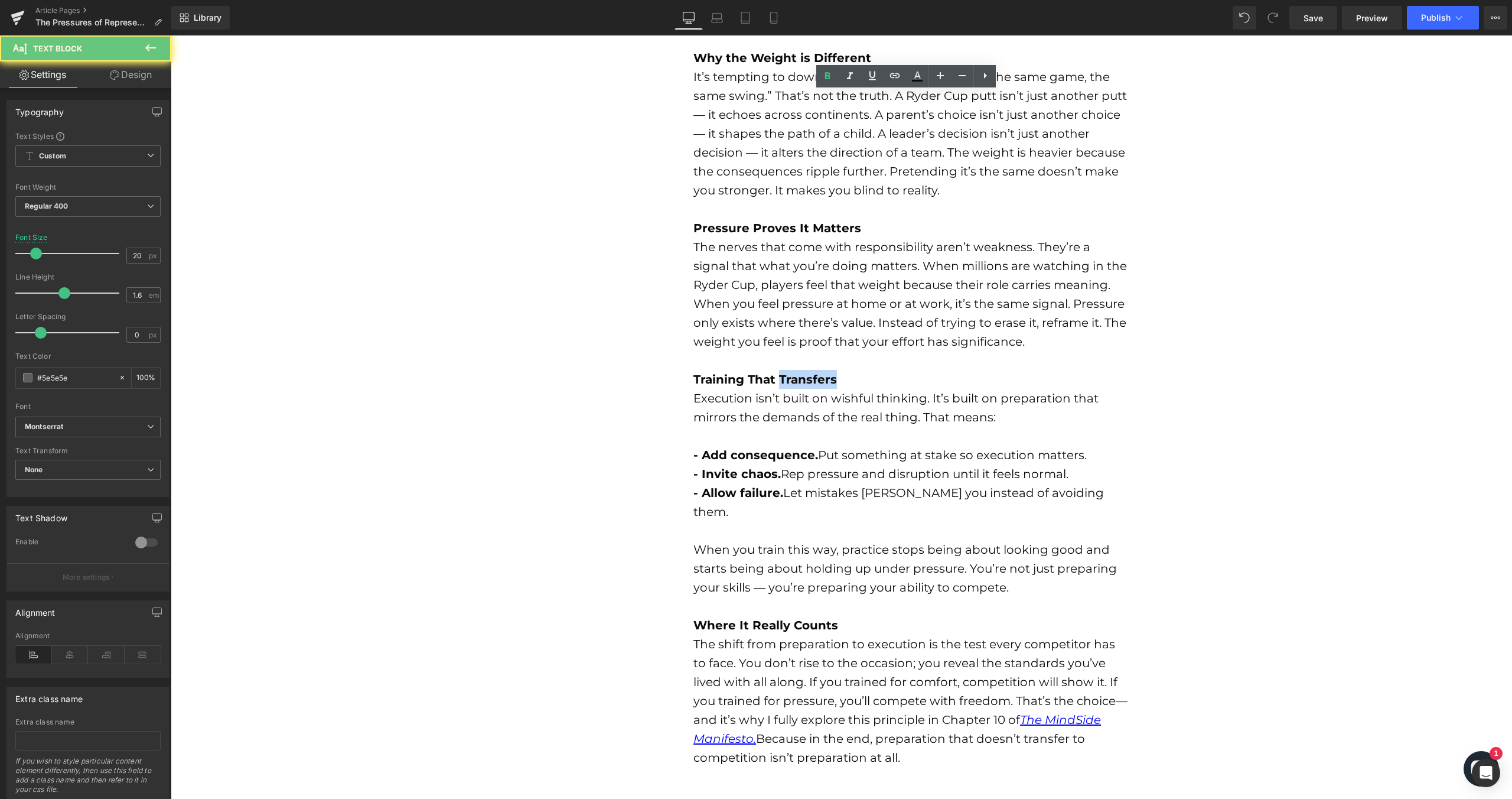
click at [823, 376] on b "Training That Transfers" at bounding box center [765, 379] width 144 height 14
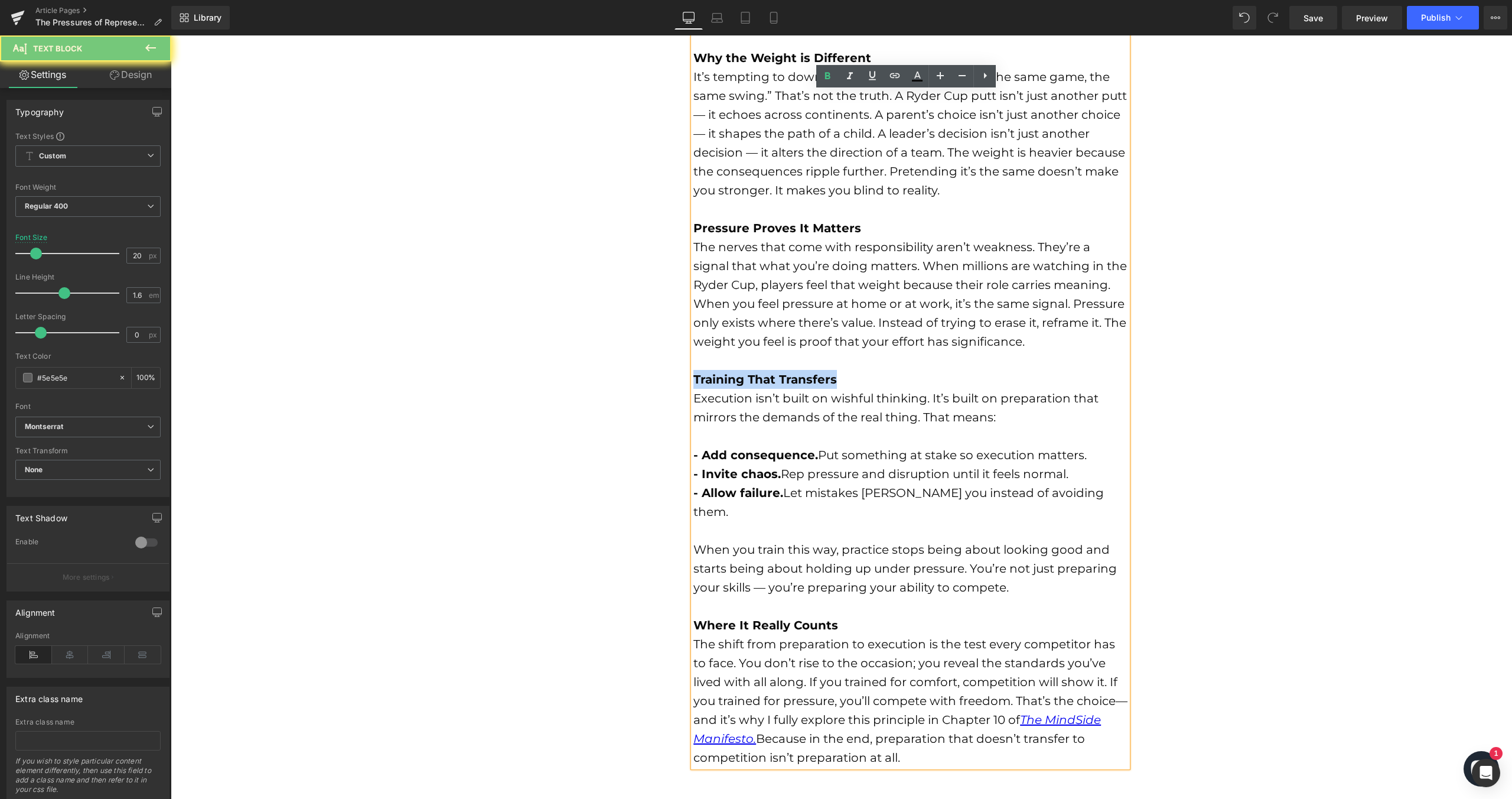
click at [823, 376] on b "Training That Transfers" at bounding box center [765, 379] width 144 height 14
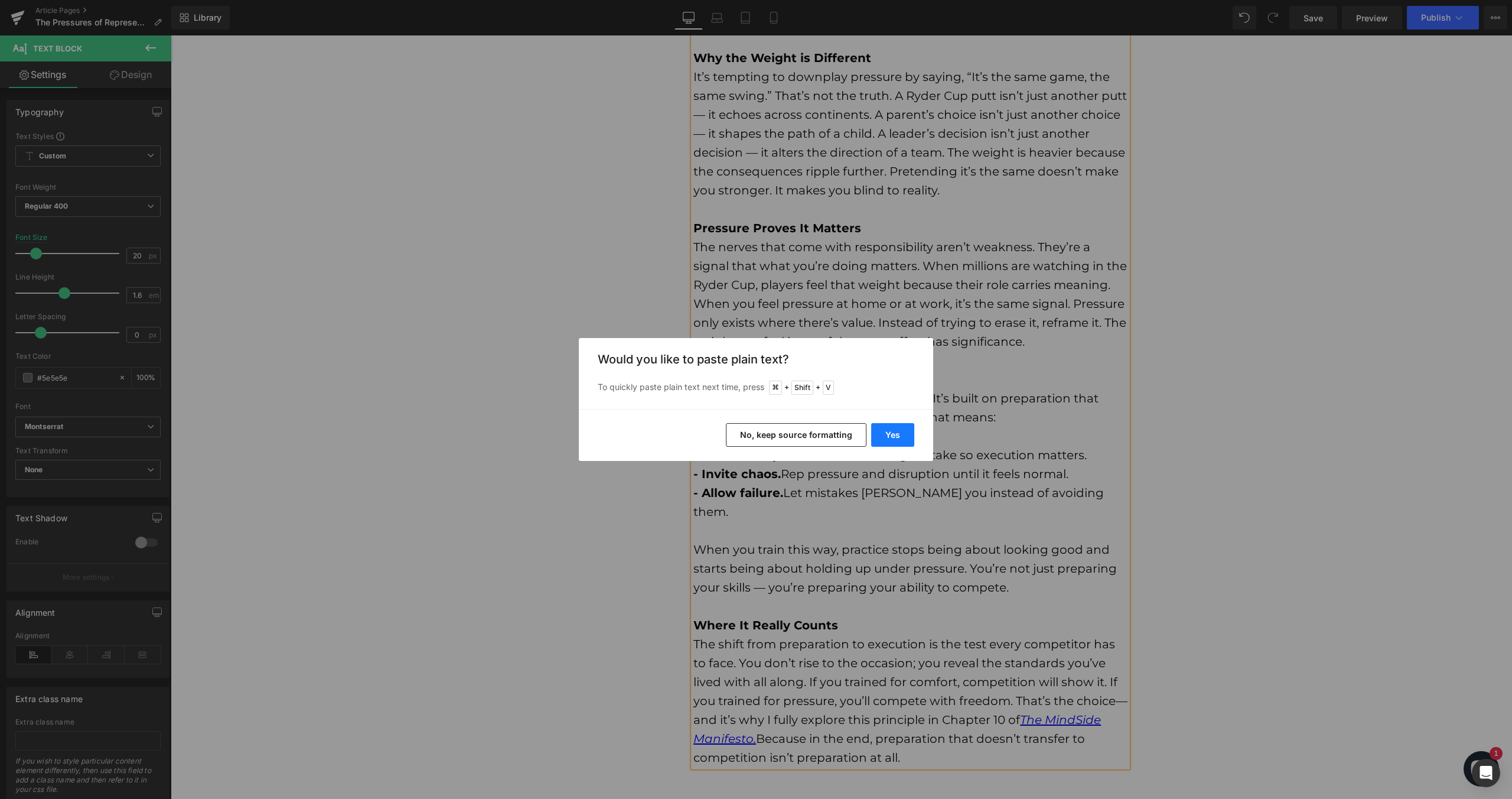
click at [890, 430] on button "Yes" at bounding box center [893, 435] width 43 height 24
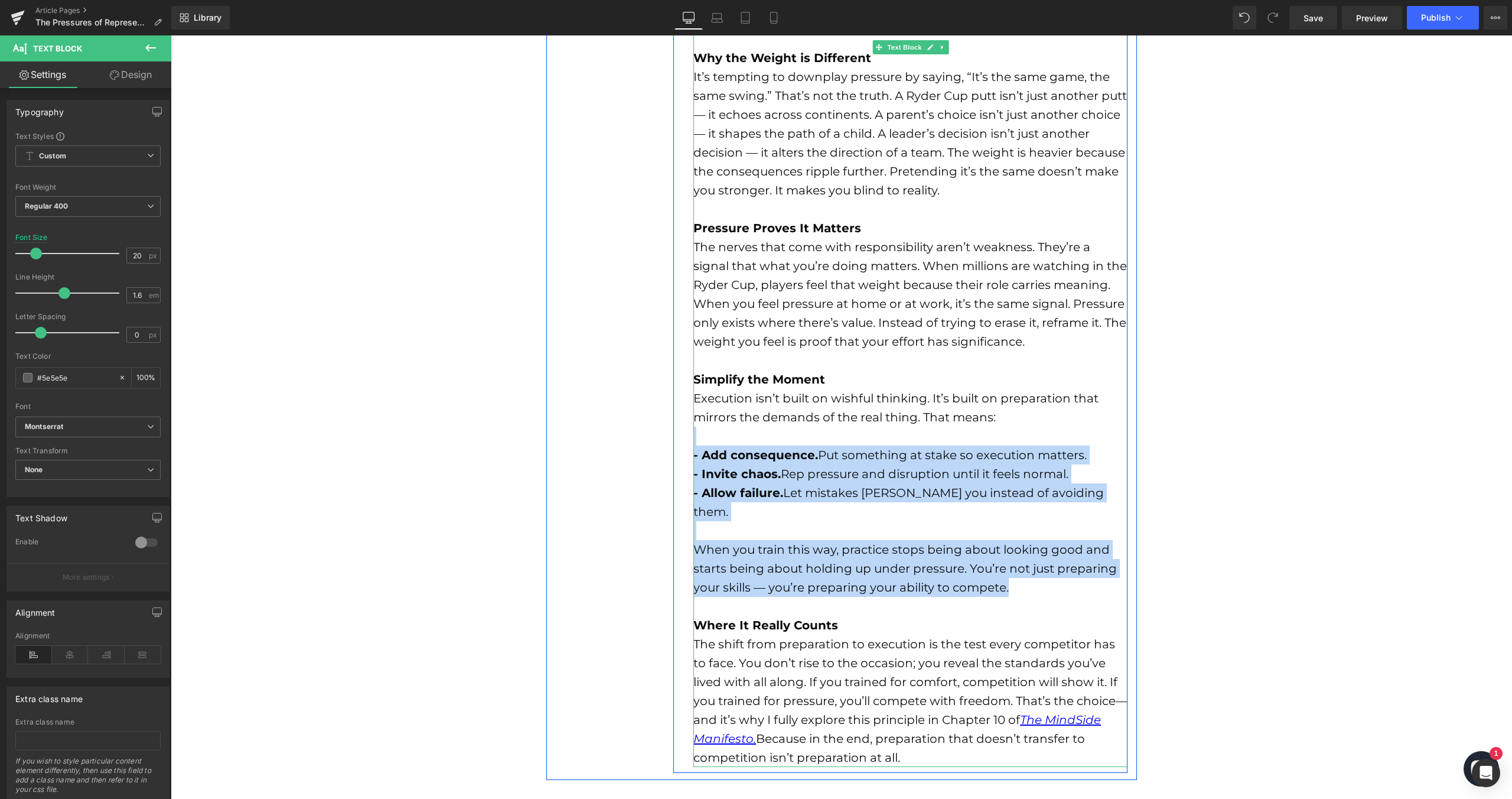
drag, startPoint x: 1014, startPoint y: 564, endPoint x: 717, endPoint y: 435, distance: 323.8
click at [717, 435] on div "This week, the Ryder Cup brings a different kind of pressure to golf. Players a…" at bounding box center [910, 332] width 434 height 869
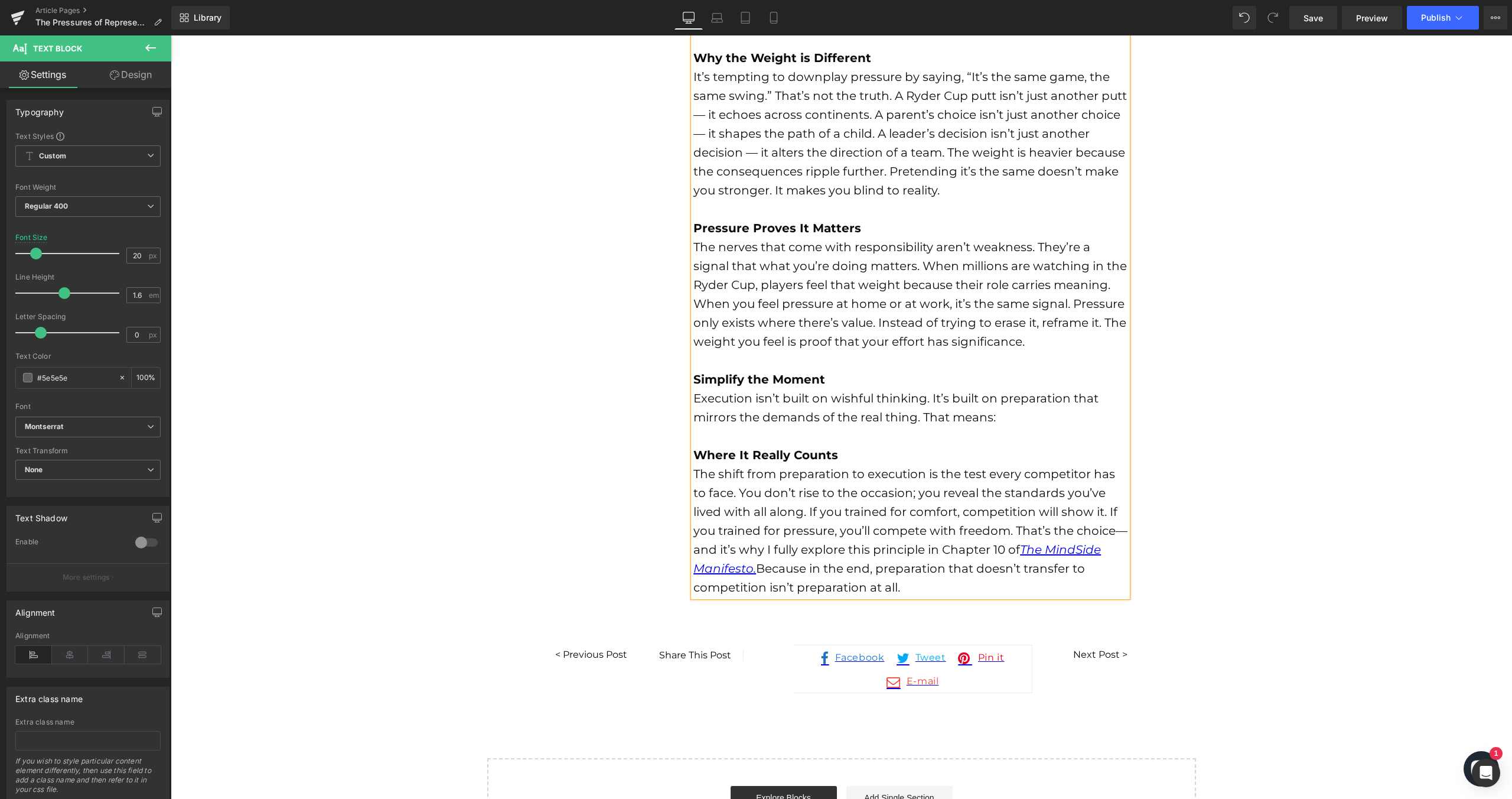
click at [926, 405] on div "Execution isn’t built on wishful thinking. It’s built on preparation that mirro…" at bounding box center [910, 407] width 434 height 38
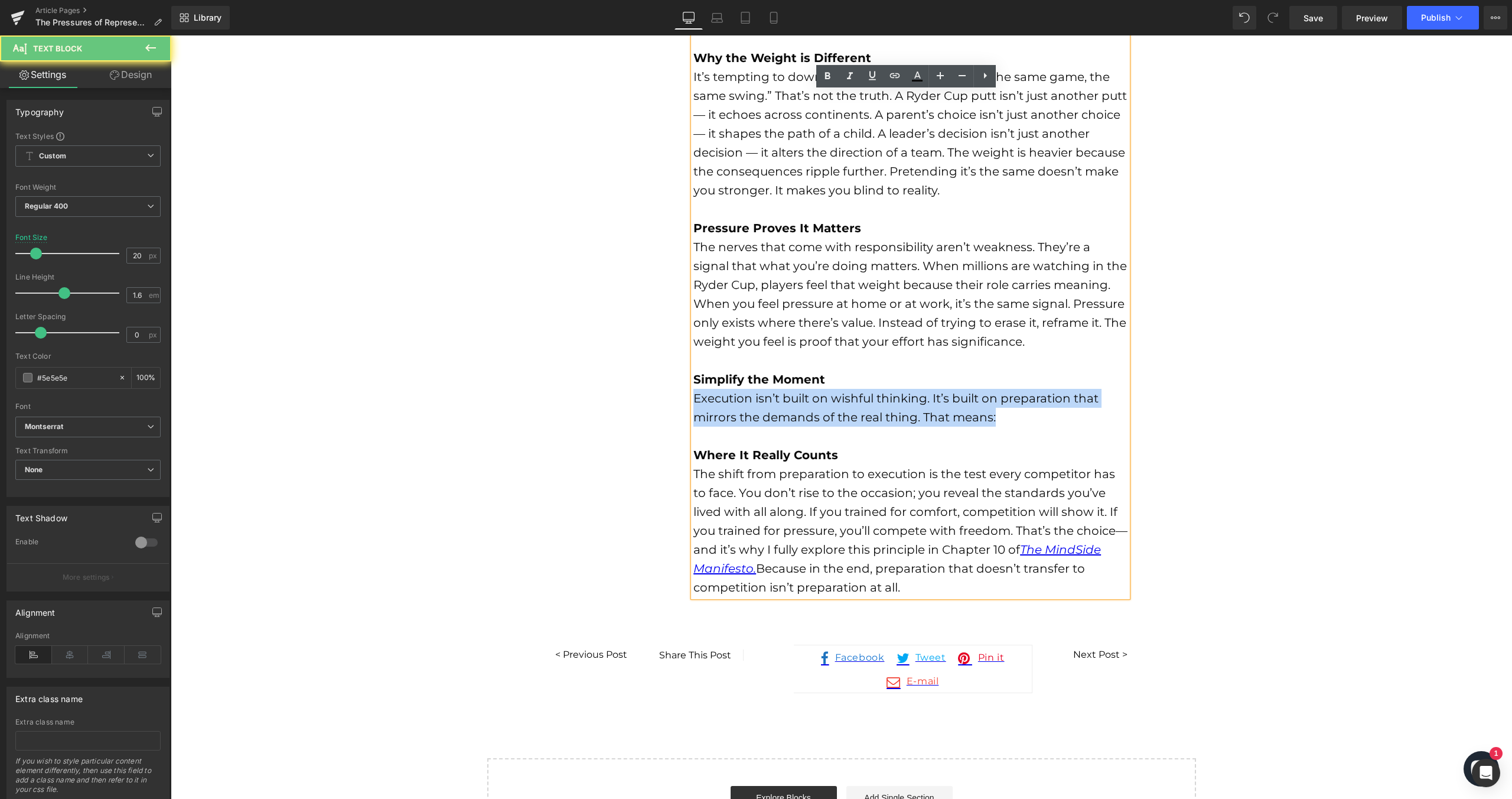
click at [926, 405] on div "Execution isn’t built on wishful thinking. It’s built on preparation that mirro…" at bounding box center [910, 407] width 434 height 38
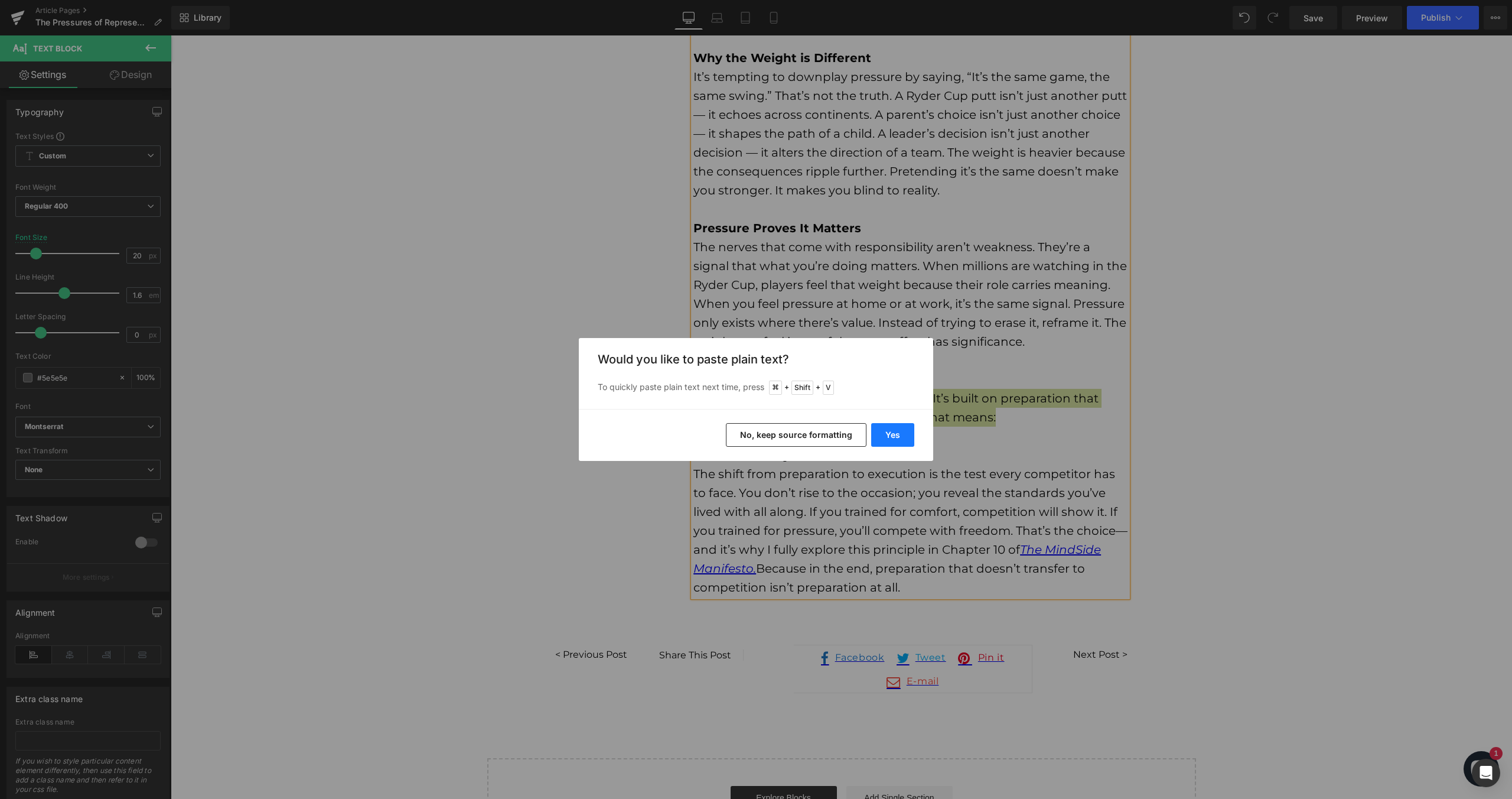
click at [892, 431] on button "Yes" at bounding box center [893, 435] width 43 height 24
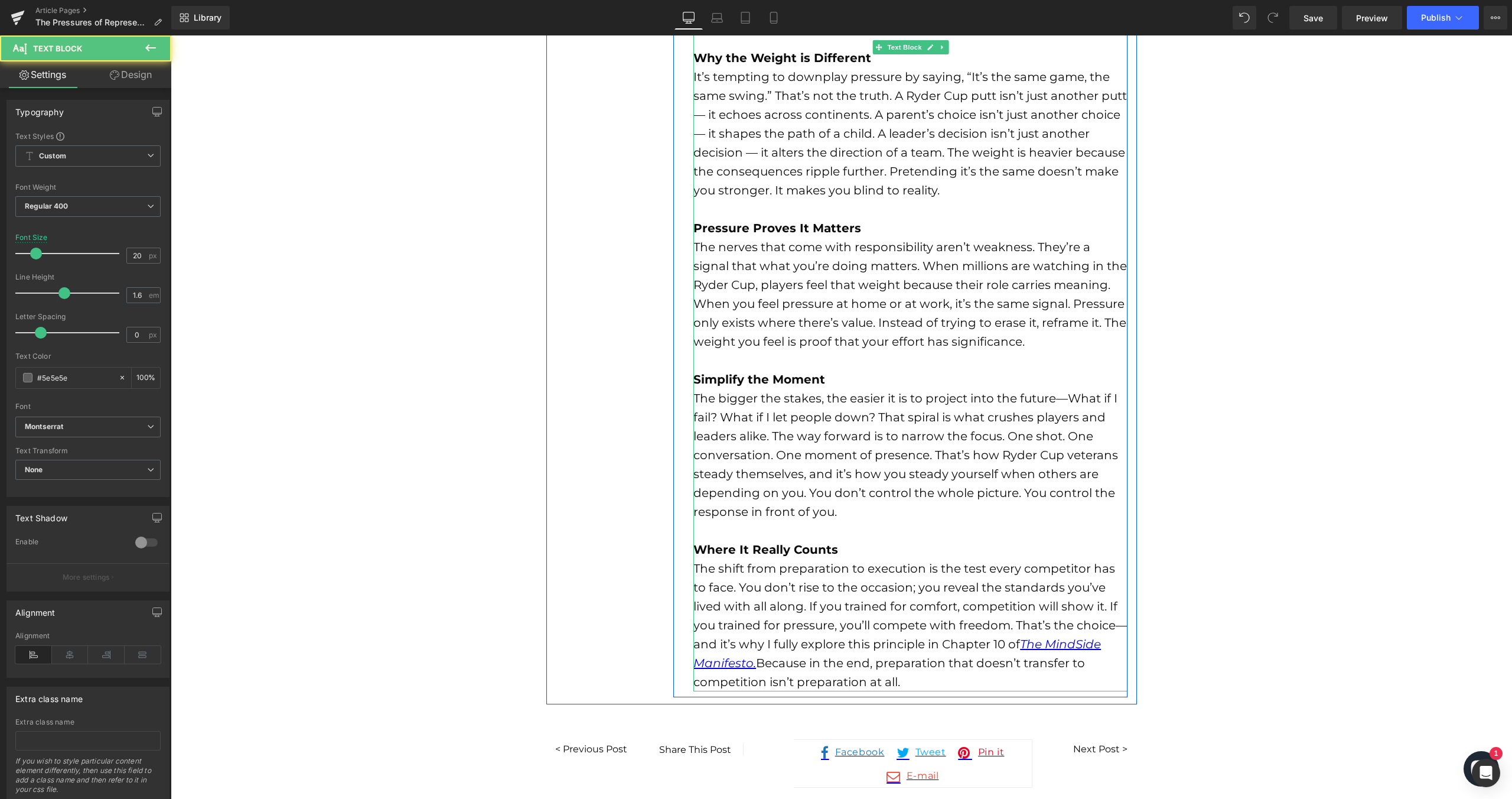
click at [784, 527] on div at bounding box center [910, 530] width 434 height 19
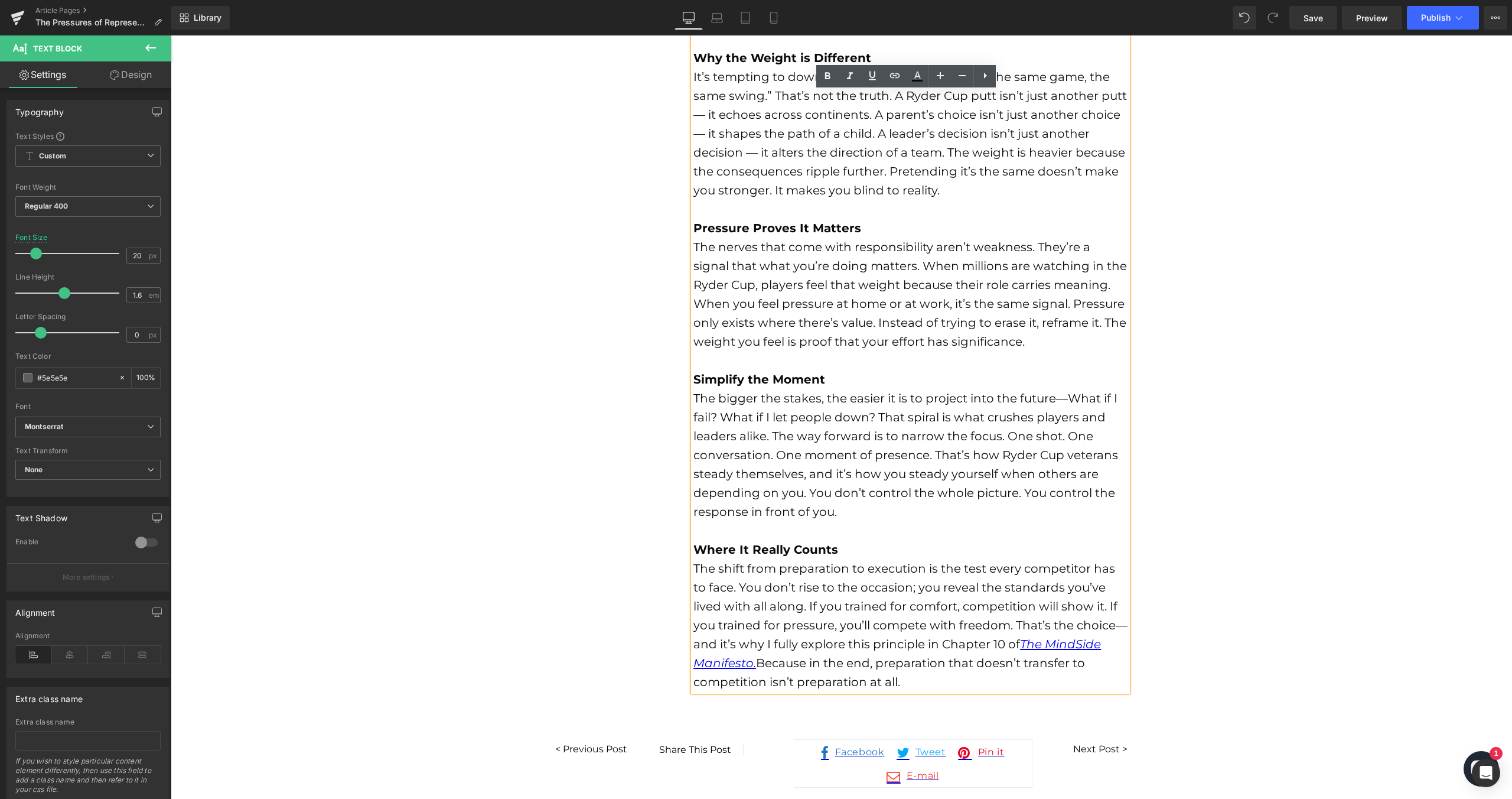
click at [783, 548] on b "Where It Really Counts" at bounding box center [766, 549] width 145 height 14
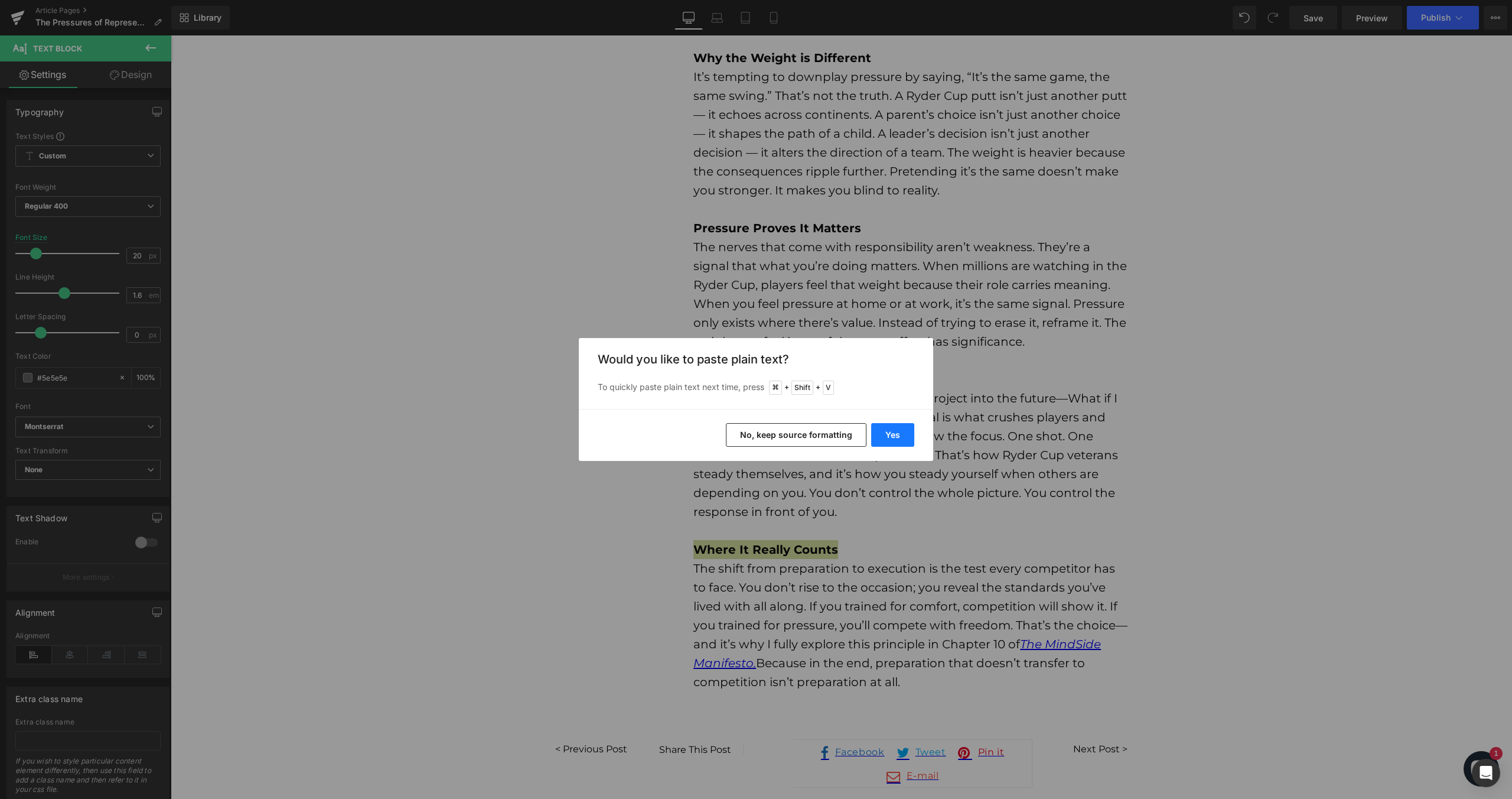
click at [906, 435] on button "Yes" at bounding box center [893, 435] width 43 height 24
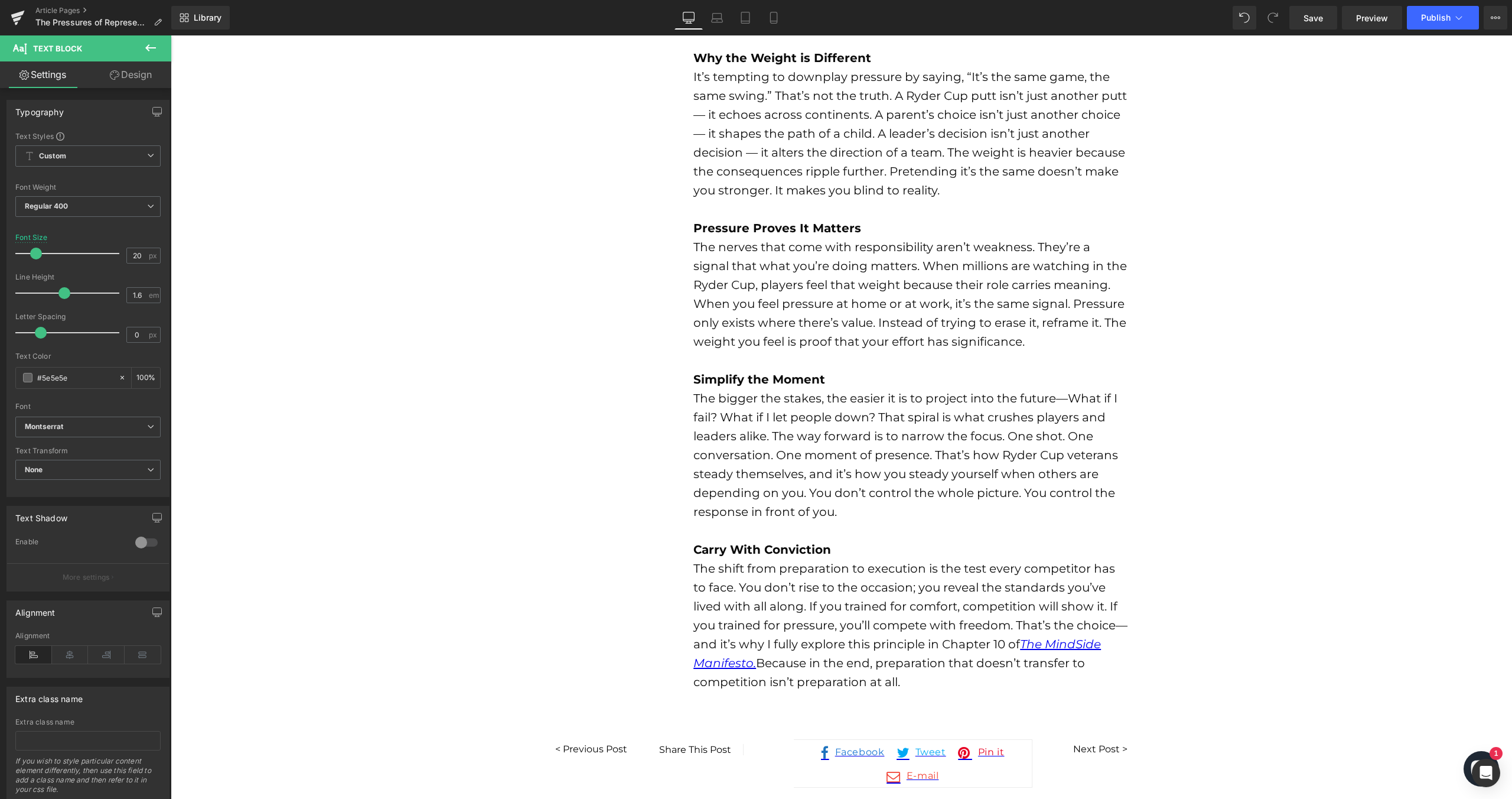
click at [823, 635] on div "The shift from preparation to execution is the test every competitor has to fac…" at bounding box center [910, 625] width 434 height 132
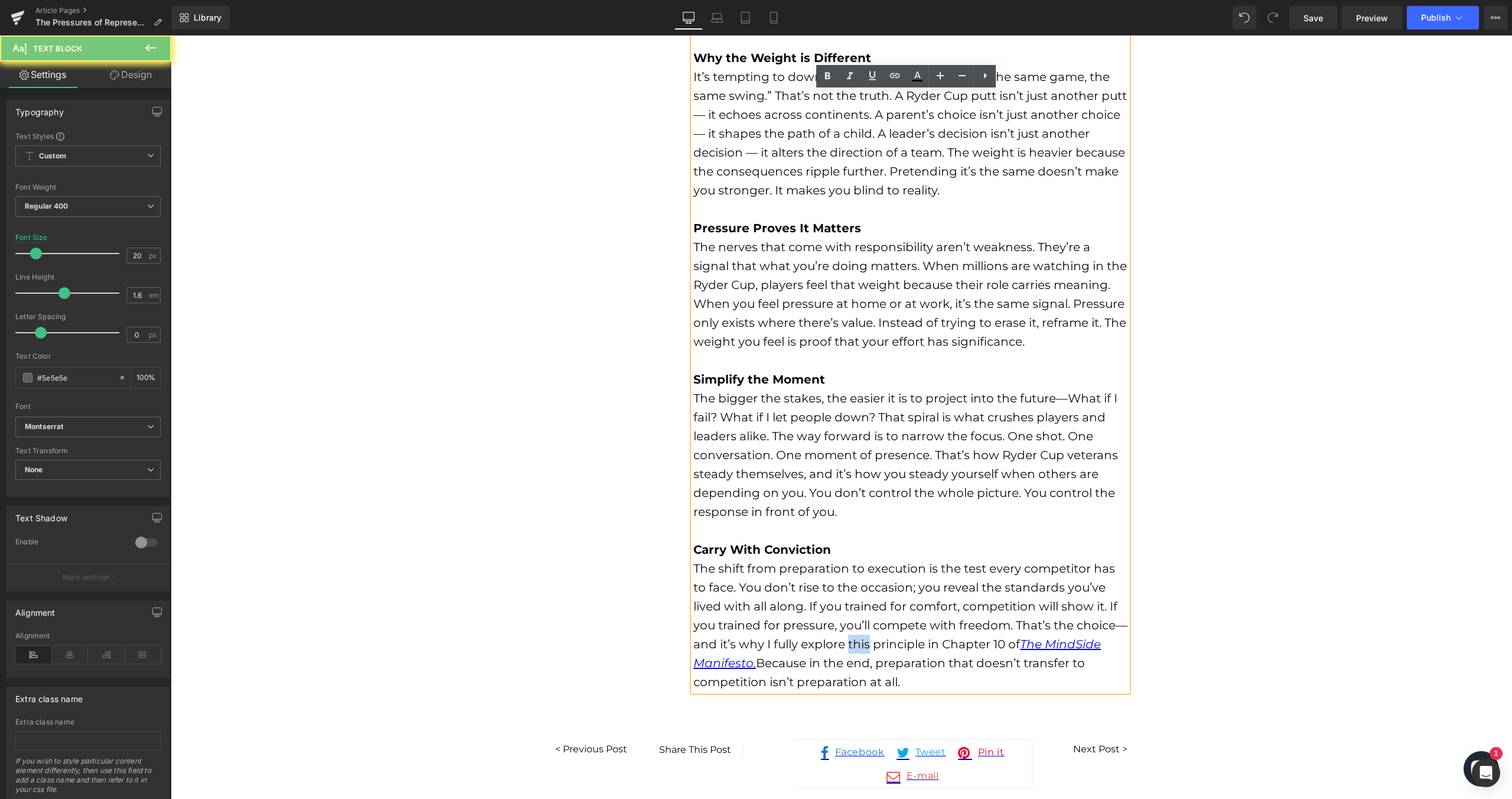
click at [823, 635] on div "The shift from preparation to execution is the test every competitor has to fac…" at bounding box center [910, 625] width 434 height 132
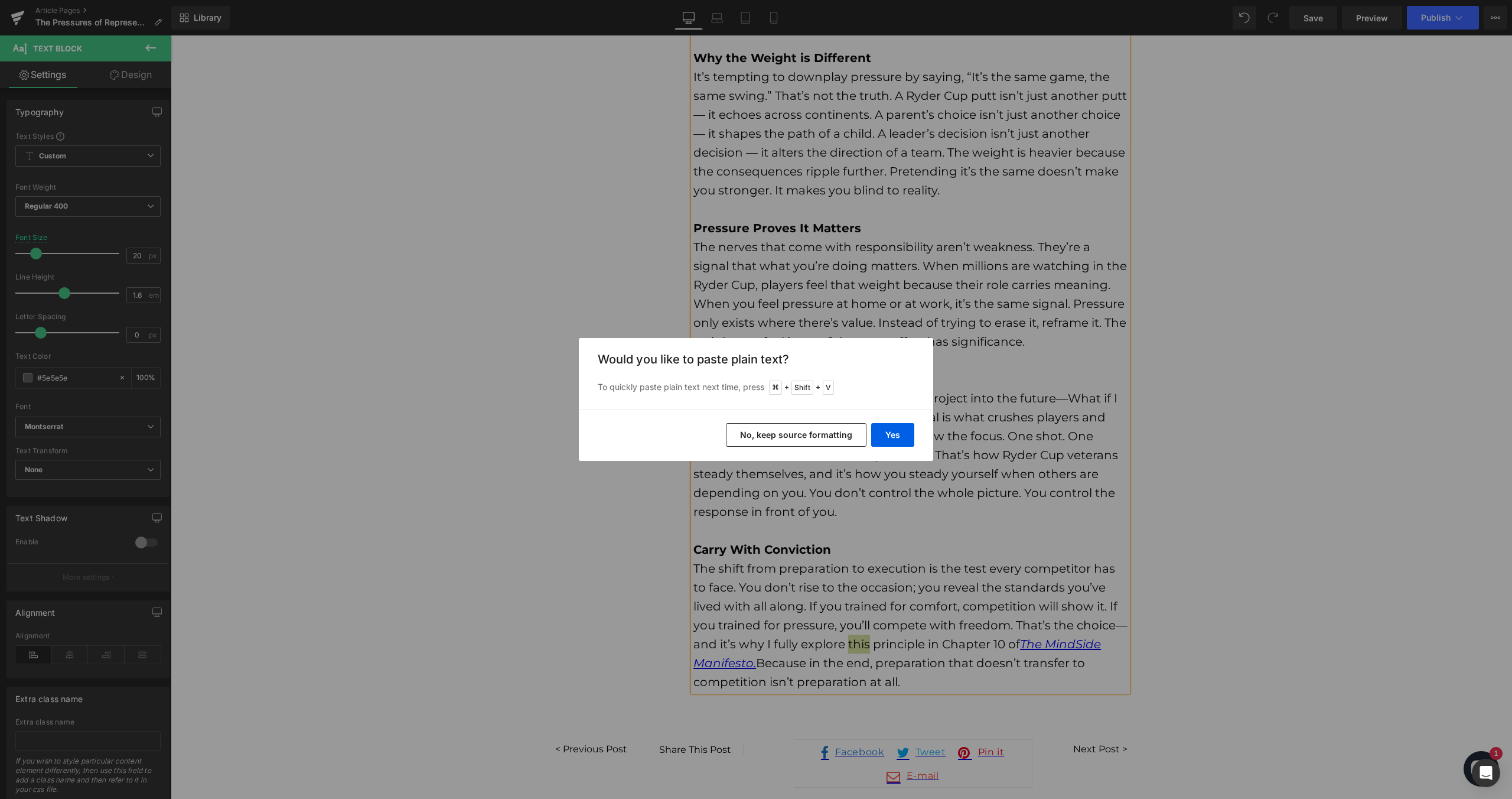
click at [890, 448] on div "Yes No, keep source formatting" at bounding box center [756, 435] width 354 height 52
click at [891, 439] on button "Yes" at bounding box center [893, 435] width 43 height 24
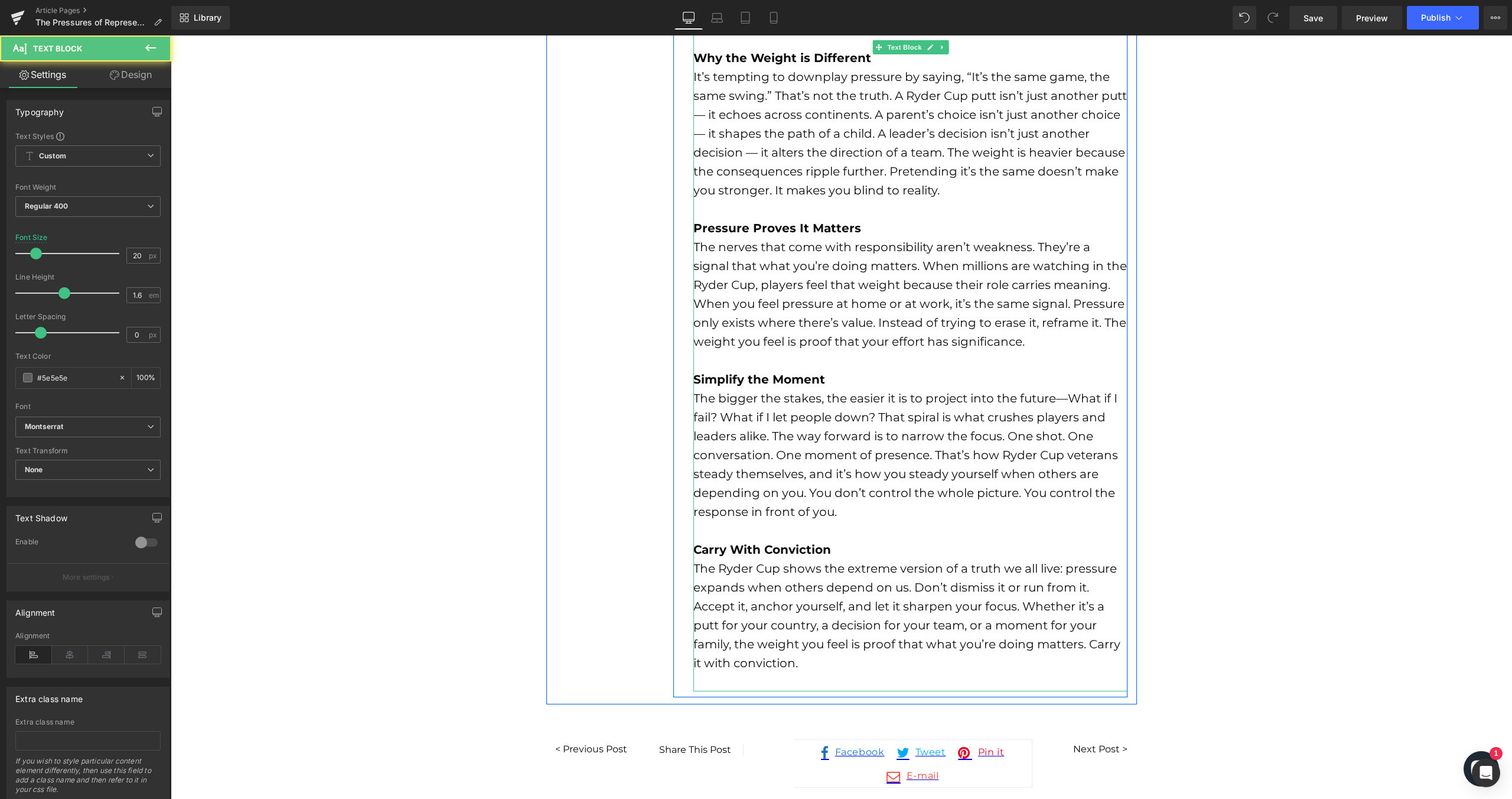
click at [863, 675] on div at bounding box center [910, 681] width 434 height 19
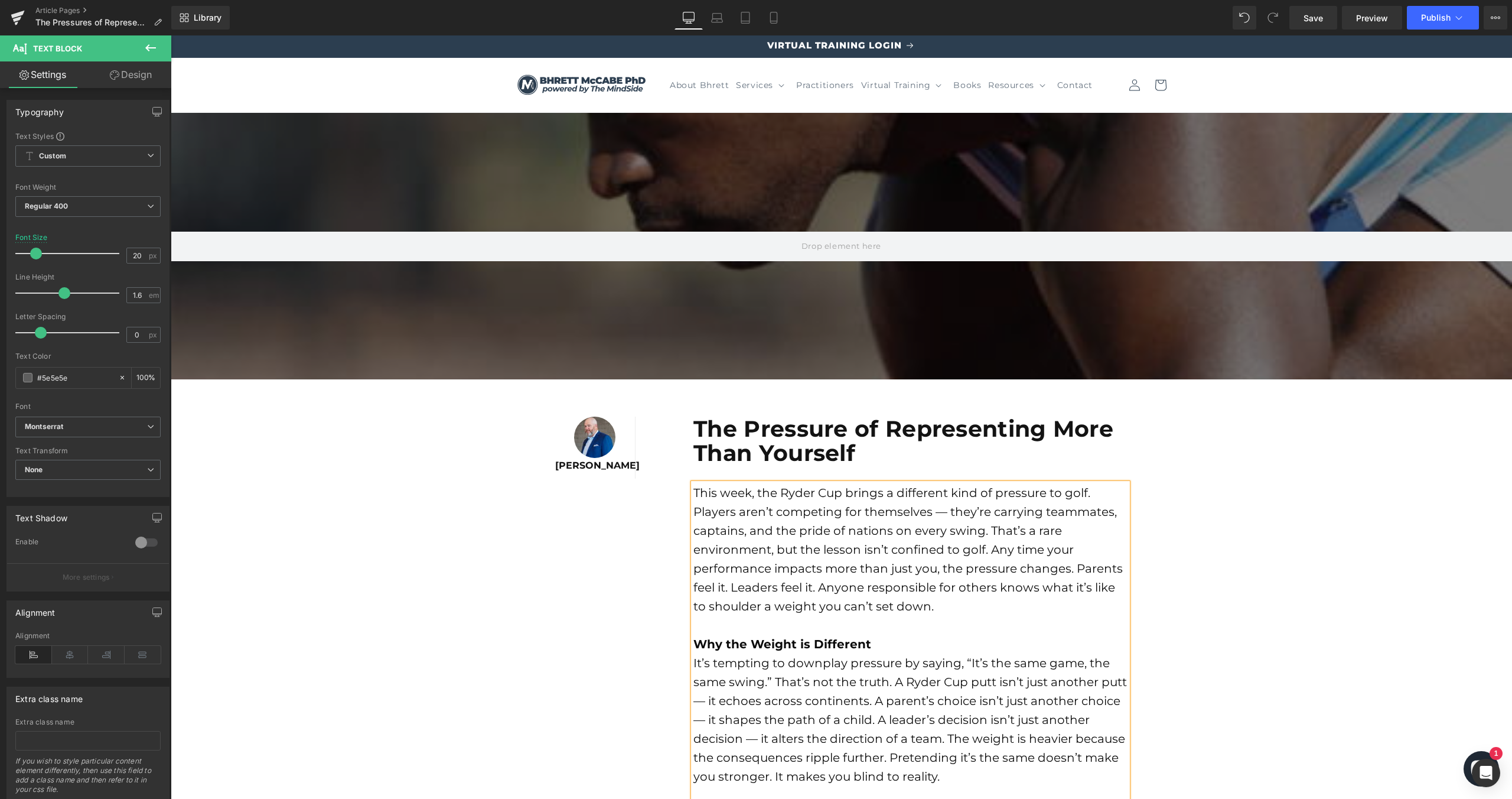
scroll to position [0, 0]
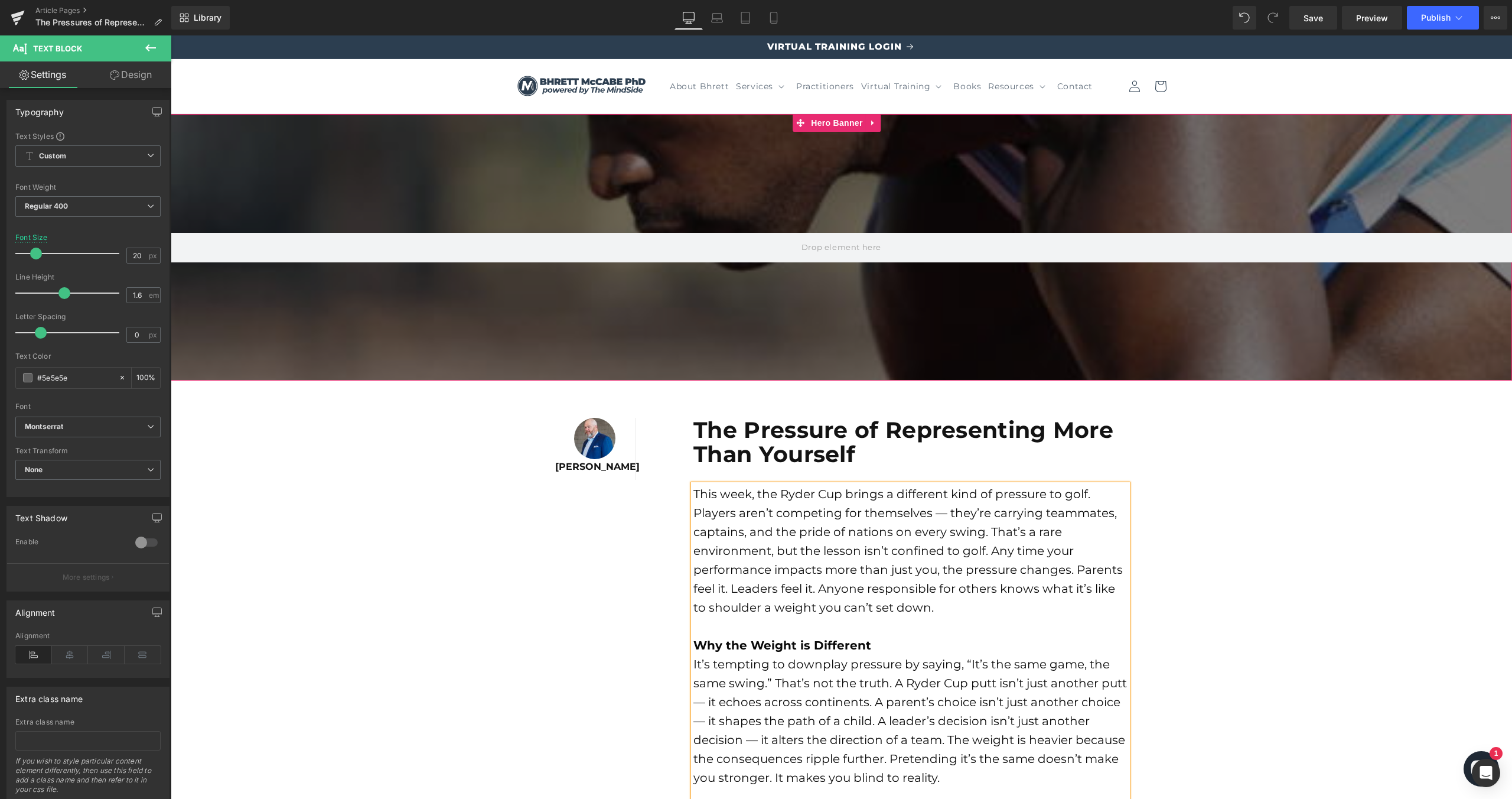
click at [893, 300] on div at bounding box center [841, 247] width 1341 height 267
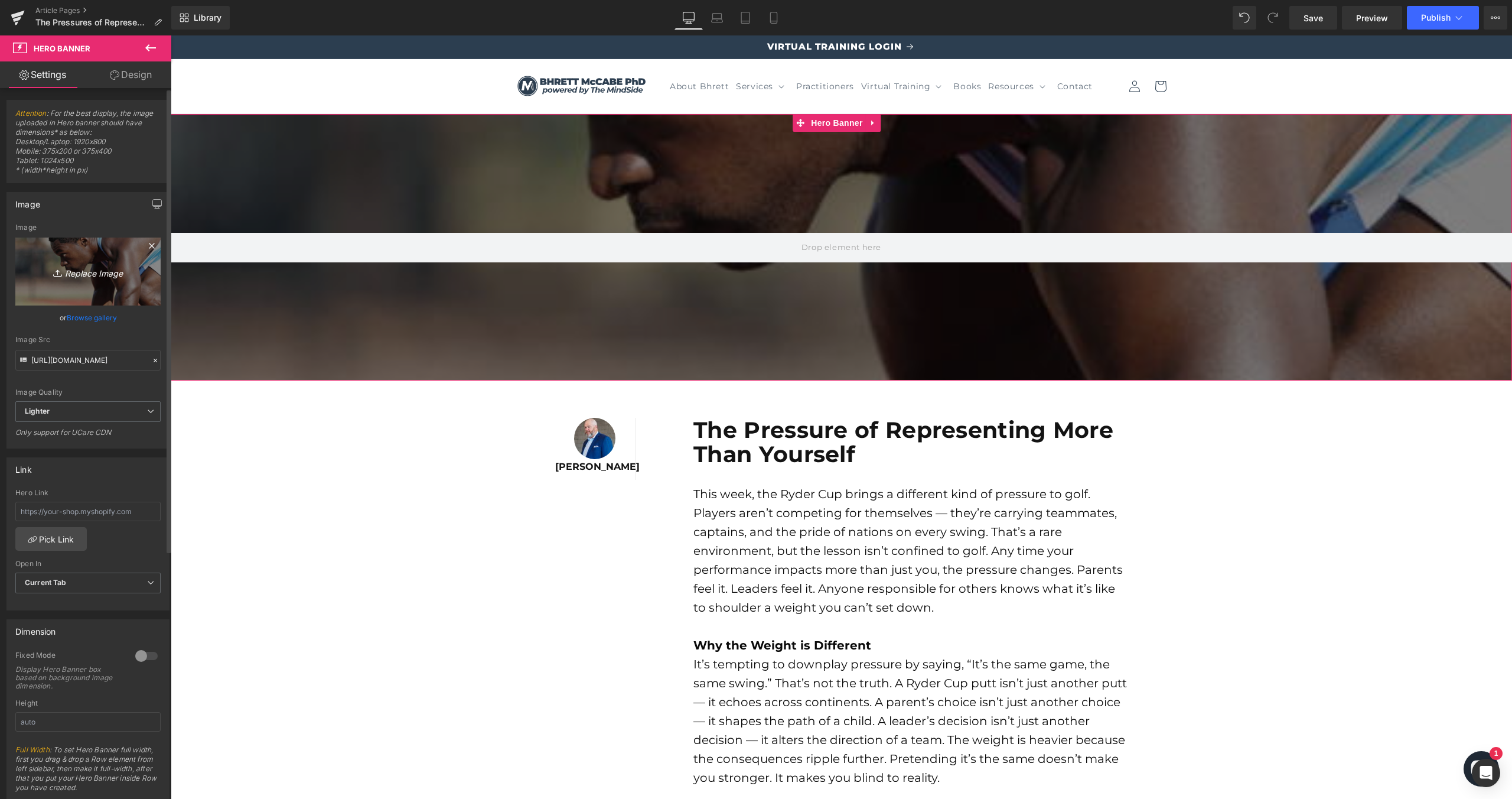
click at [55, 277] on icon at bounding box center [59, 273] width 12 height 12
type input "C:\fakepath\Shopify Web Images (17).png"
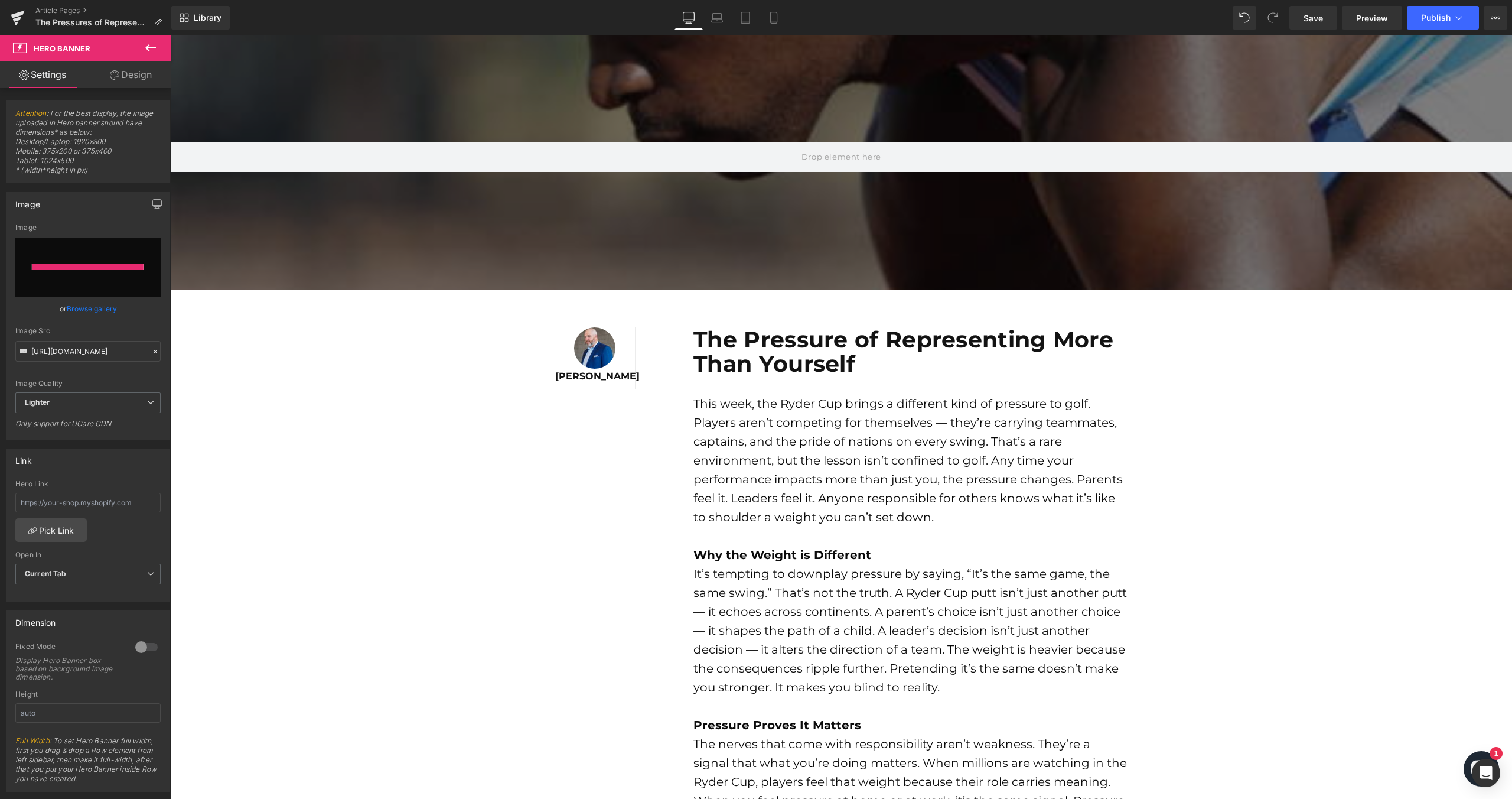
type input "[URL][DOMAIN_NAME]"
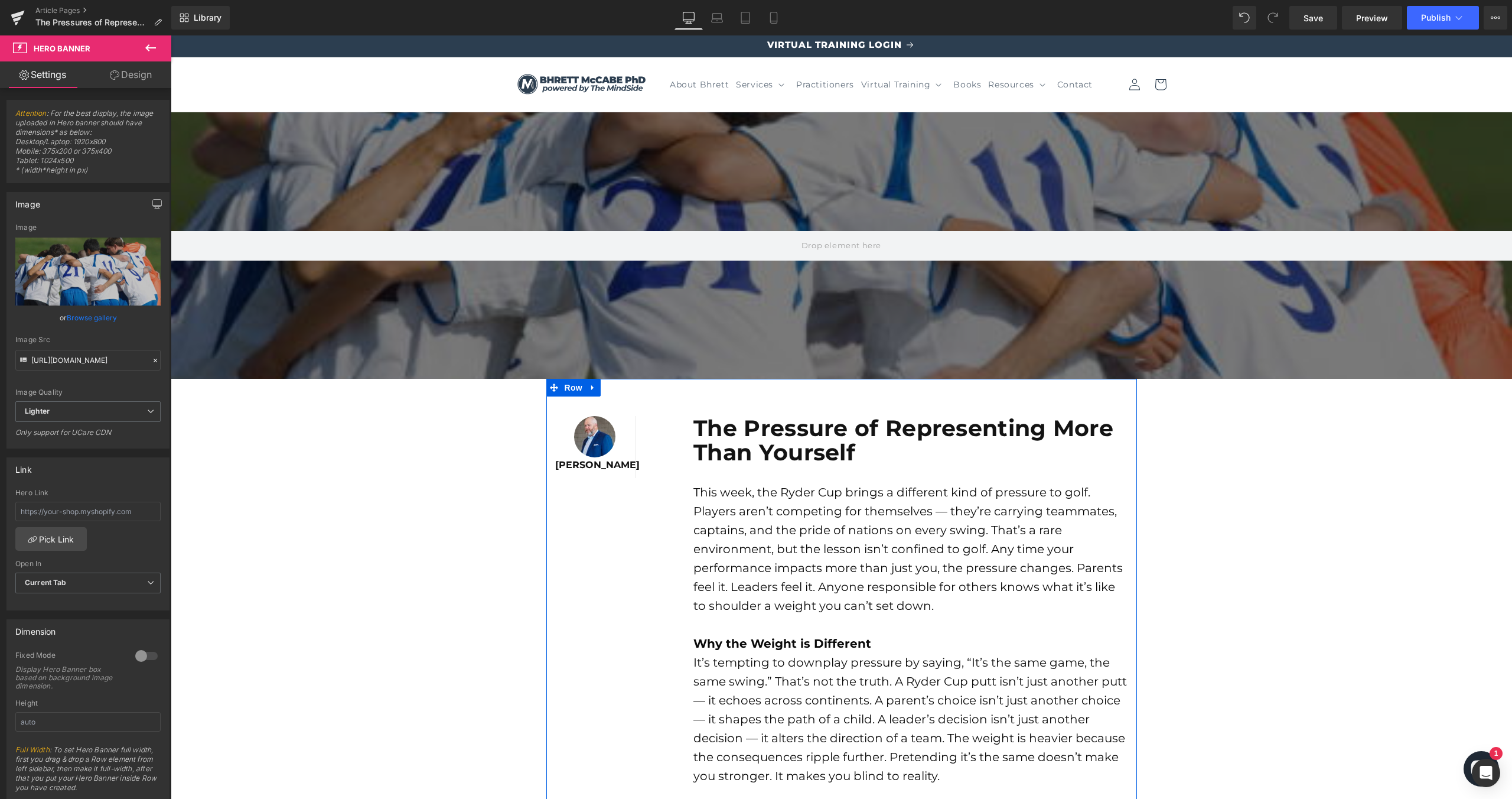
scroll to position [3, 0]
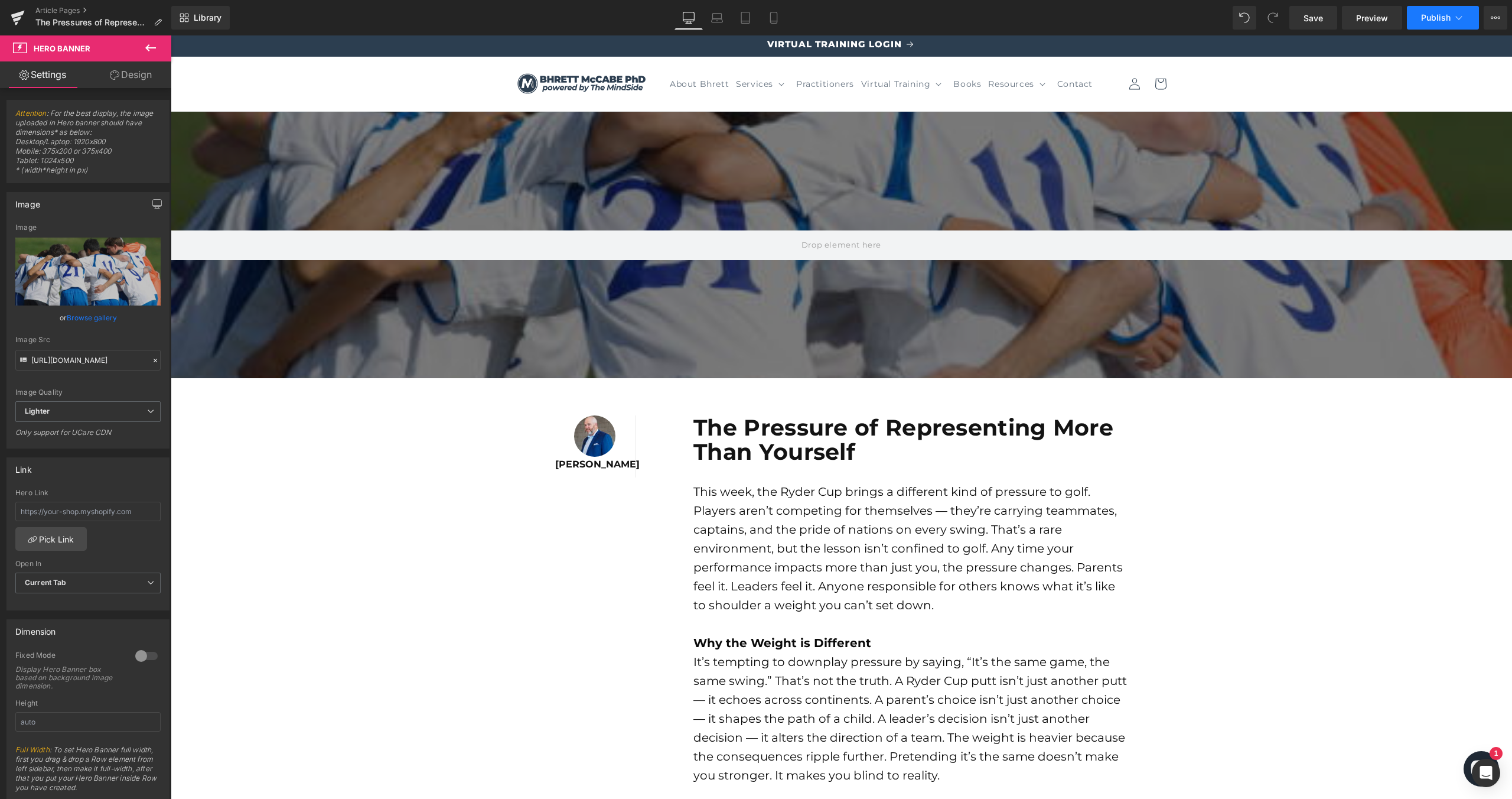
click at [1438, 17] on span "Publish" at bounding box center [1436, 18] width 29 height 9
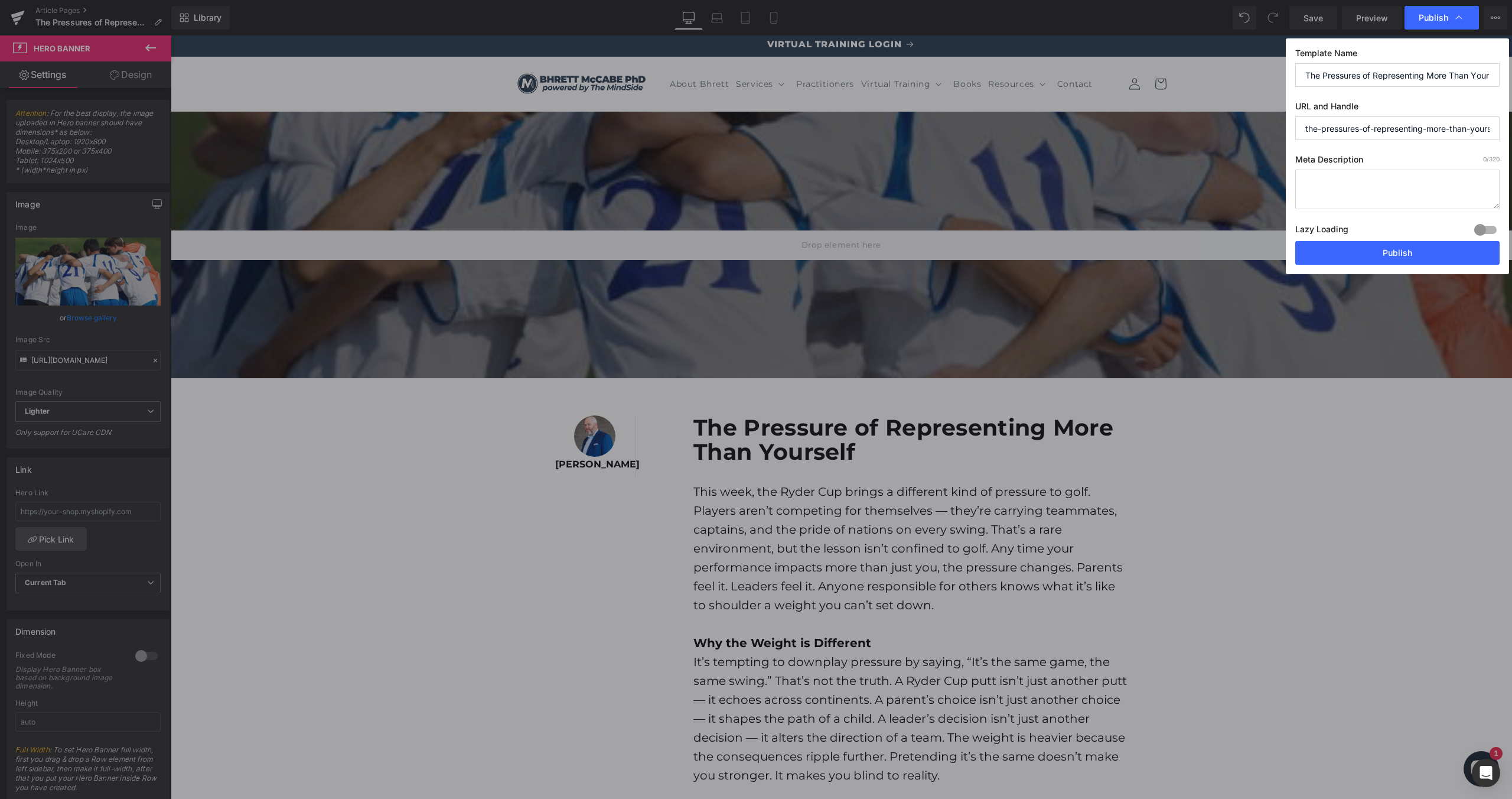
click at [1361, 128] on input "the-pressures-of-representing-more-than-yourself" at bounding box center [1398, 128] width 205 height 24
type input "the-pressure-of-representing-more-than-yourself"
click at [1362, 72] on input "The Pressures of Representing More Than Yourself" at bounding box center [1398, 75] width 205 height 24
type input "The Pressure of Representing More Than Yourself"
drag, startPoint x: 1364, startPoint y: 247, endPoint x: 629, endPoint y: 3, distance: 774.4
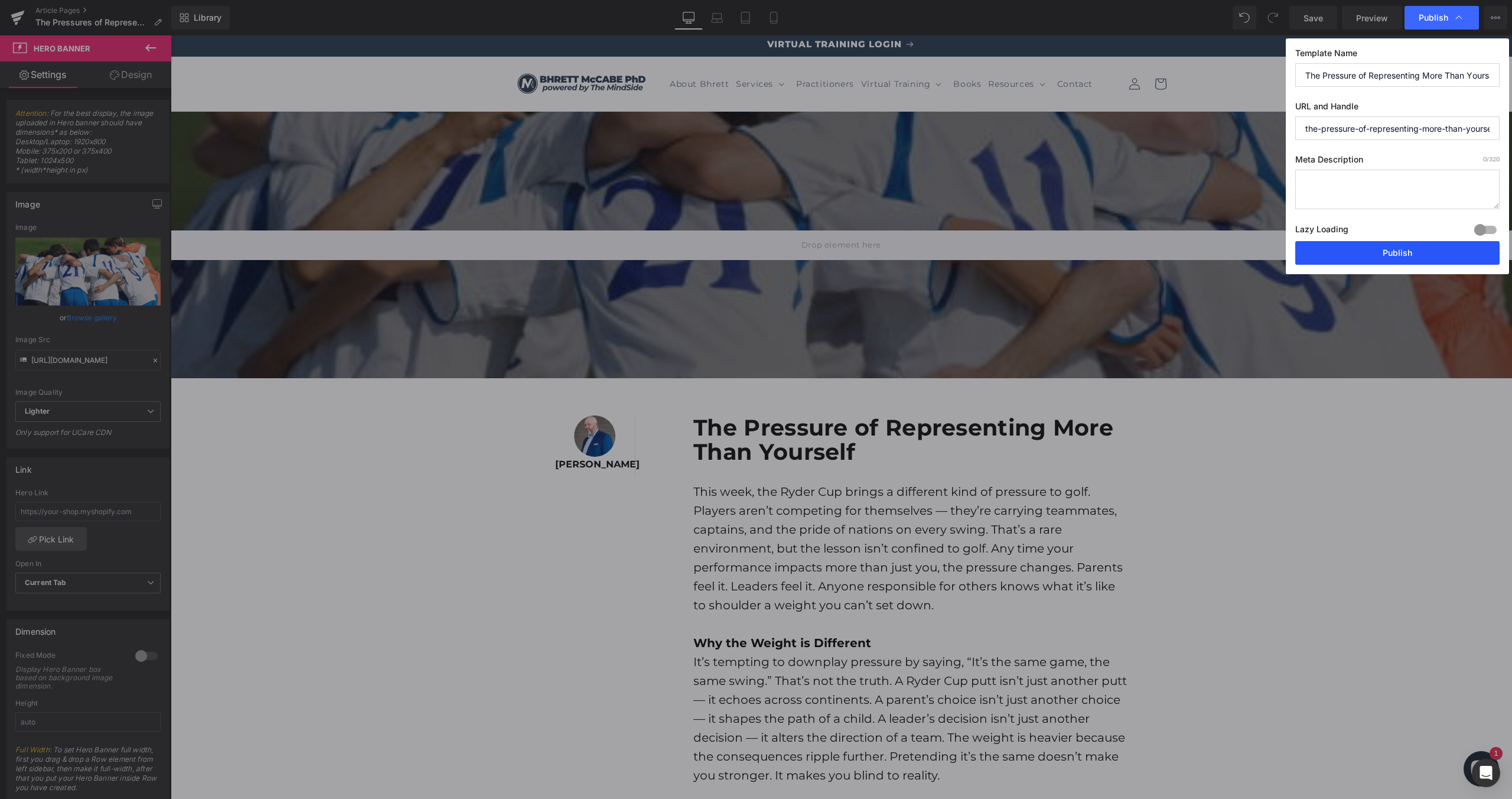
click at [1364, 247] on button "Publish" at bounding box center [1398, 253] width 205 height 24
